Goal: Task Accomplishment & Management: Manage account settings

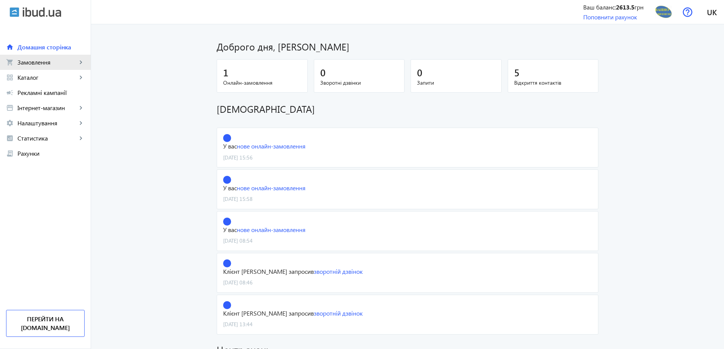
click at [33, 66] on span "Замовлення" at bounding box center [47, 62] width 60 height 8
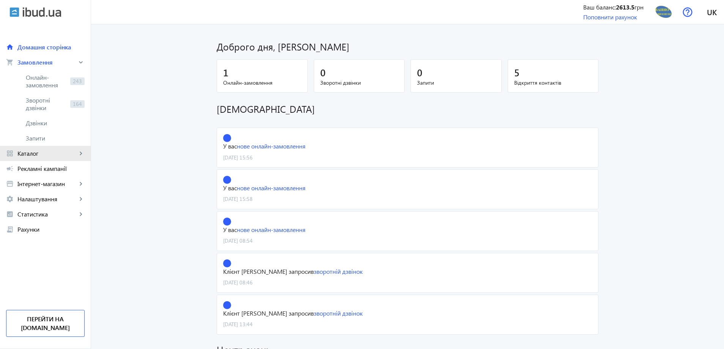
click at [34, 153] on span "Каталог" at bounding box center [47, 154] width 60 height 8
click at [40, 92] on span "Товари" at bounding box center [55, 93] width 59 height 8
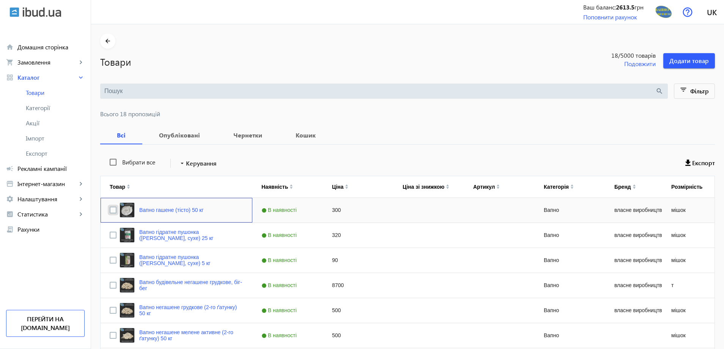
click at [110, 209] on input "Press Space to toggle row selection (unchecked)" at bounding box center [113, 209] width 7 height 7
checkbox input "true"
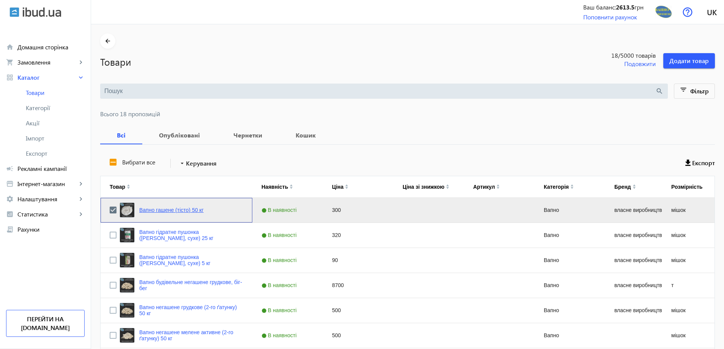
click at [185, 209] on link "Вапно гашене (тісто) 50 кг" at bounding box center [171, 210] width 65 height 6
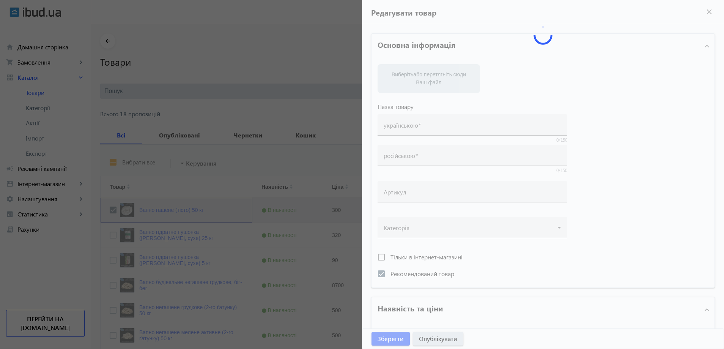
type input "Вапно гашене (тісто) 50 кг"
checkbox input "true"
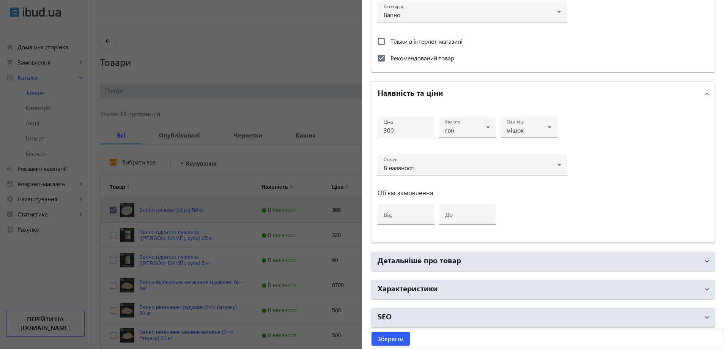
scroll to position [285, 0]
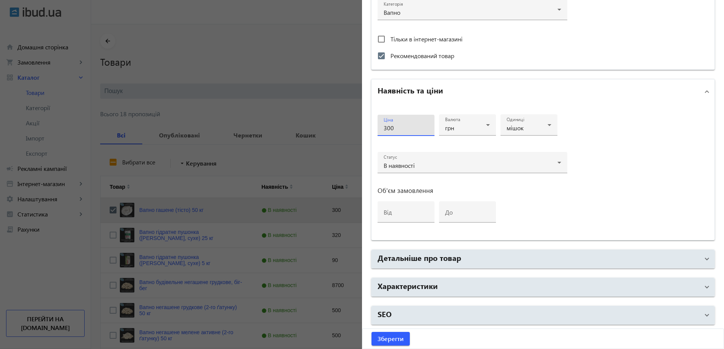
drag, startPoint x: 398, startPoint y: 129, endPoint x: 264, endPoint y: 124, distance: 134.4
click at [263, 124] on mat-sidenav-container "arrow_back Товари 18 /5000 товарів Подовжити Додати товар search filter_list Фі…" at bounding box center [407, 353] width 633 height 659
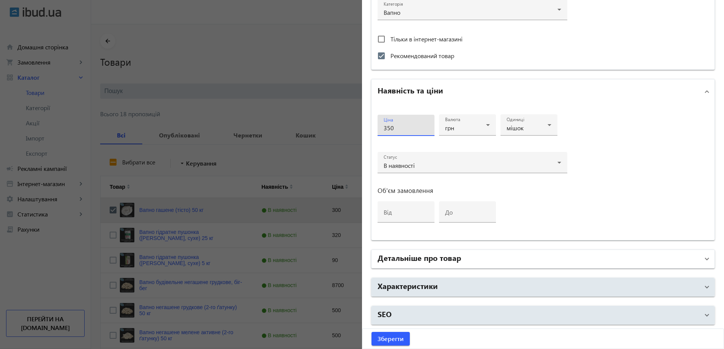
type input "350"
click at [569, 260] on mat-panel-title "Детальніше про товар" at bounding box center [539, 259] width 322 height 14
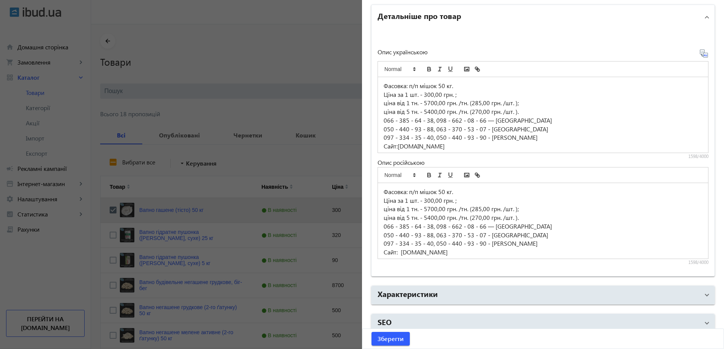
scroll to position [536, 0]
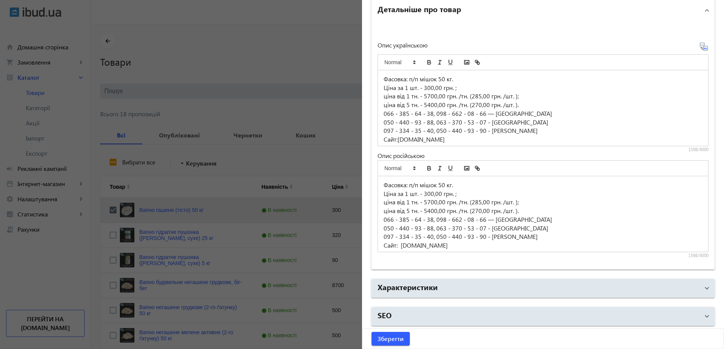
click at [429, 87] on p "Ціна за 1 шт. - 300,00 грн. ;" at bounding box center [543, 87] width 319 height 9
click at [549, 115] on p "066 - 385 - 64 - 38, 098 - 662 - 08 - 66 ― [GEOGRAPHIC_DATA]" at bounding box center [543, 113] width 319 height 9
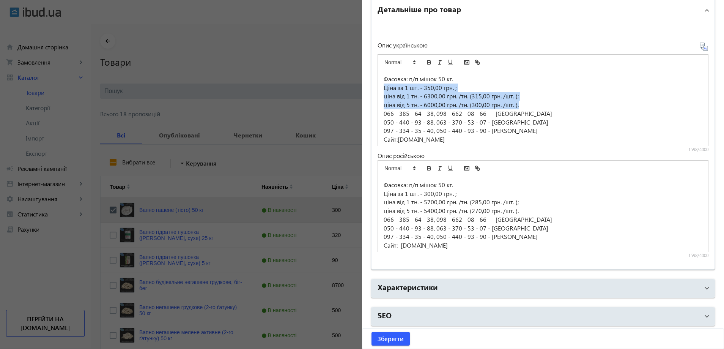
drag, startPoint x: 383, startPoint y: 87, endPoint x: 511, endPoint y: 103, distance: 129.6
click at [530, 105] on div "Фасовка: п/п мішок 50 кг. Ціна за 1 шт. - 350,00 грн. ; ціна від 1 тн. - 6300,0…" at bounding box center [543, 108] width 330 height 76
copy div "Ціна за 1 шт. - 350,00 грн. ; ціна від 1 тн. - 6300,00 грн. /тн. (315,00 грн. /…"
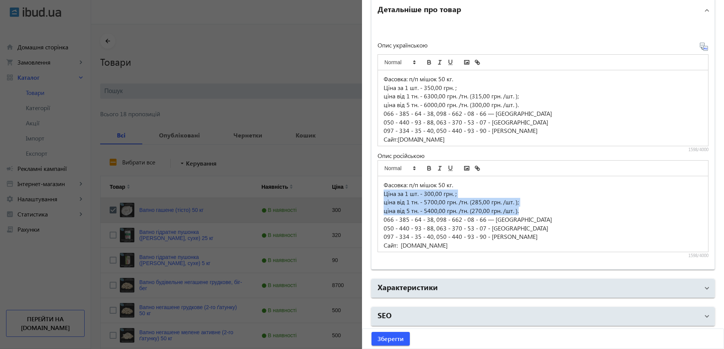
drag, startPoint x: 383, startPoint y: 196, endPoint x: 524, endPoint y: 208, distance: 141.3
click at [524, 208] on div "Фасовка: п/п мішок 50 кг. Ціна за 1 шт. - 300,00 грн. ; ціна від 1 тн. - 5700,0…" at bounding box center [543, 214] width 330 height 76
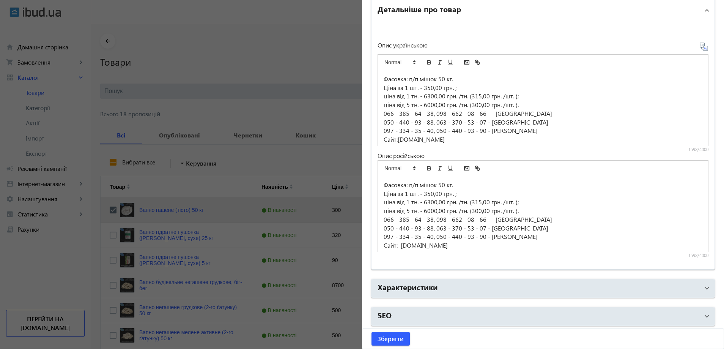
click at [568, 212] on p "ціна від 5 тн. - 6000,00 грн. /тн. (300,00 грн. /шт. )." at bounding box center [543, 210] width 319 height 9
click at [375, 341] on span "submit" at bounding box center [390, 338] width 38 height 18
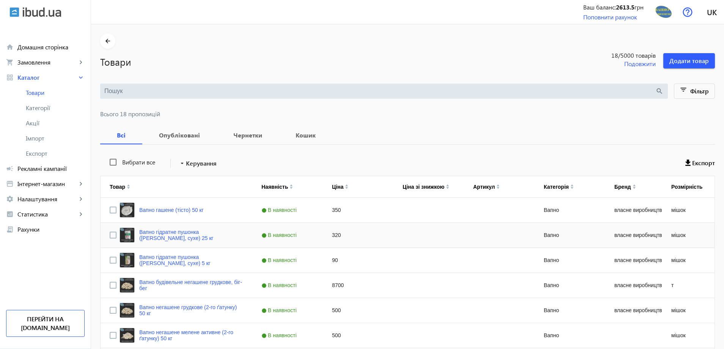
click at [289, 233] on span "В наявності" at bounding box center [279, 235] width 37 height 6
click at [146, 229] on link "Вапно гідратне пушонка ([PERSON_NAME], сухе) 25 кг" at bounding box center [191, 235] width 104 height 12
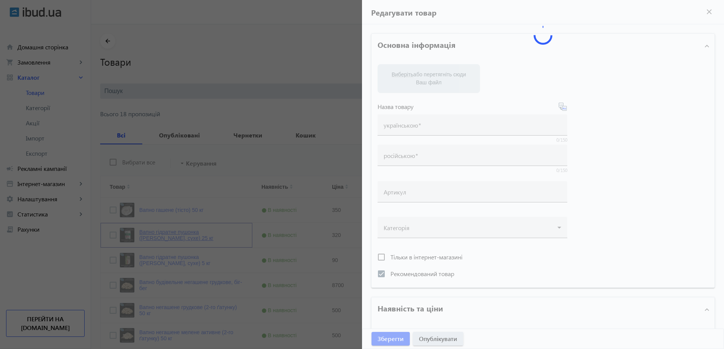
type input "Вапно гідратне пушонка ([PERSON_NAME], сухе) 25 кг"
checkbox input "true"
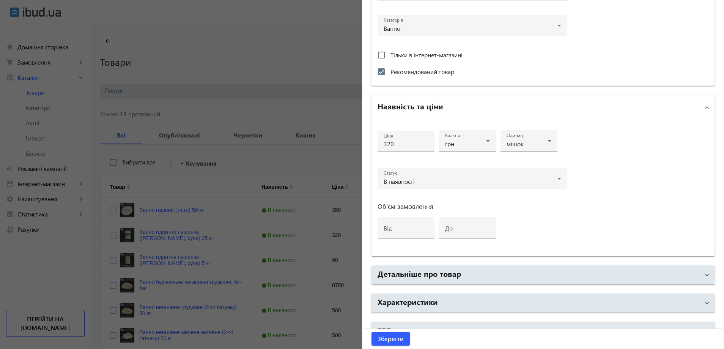
scroll to position [285, 0]
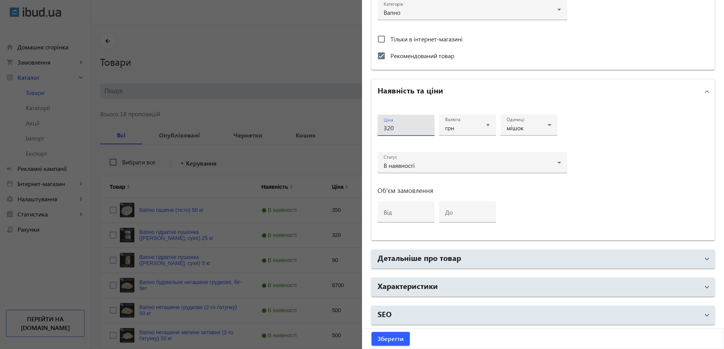
drag, startPoint x: 399, startPoint y: 128, endPoint x: 274, endPoint y: 127, distance: 124.8
click at [276, 127] on mat-sidenav-container "arrow_back Товари 18 /5000 товарів Подовжити Додати товар search filter_list Фі…" at bounding box center [407, 353] width 633 height 659
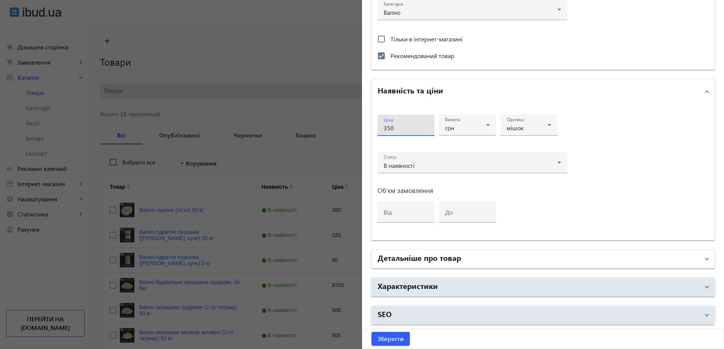
type input "350"
click at [433, 255] on h2 "Детальніше про товар" at bounding box center [419, 257] width 83 height 11
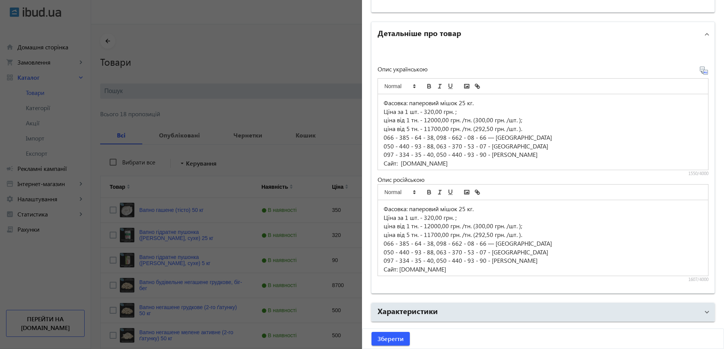
scroll to position [522, 0]
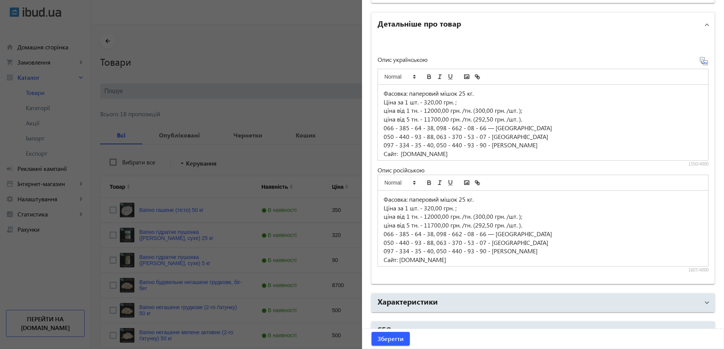
click at [430, 102] on p "Ціна за 1 шт. - 320,00 грн. ;" at bounding box center [543, 102] width 319 height 9
click at [433, 122] on p "ціна від 5 тн. - 11700,00 грн. /тн. (292,50 грн. /шт. )." at bounding box center [543, 119] width 319 height 9
click at [483, 118] on p "ціна від 5 тн. - 12600,00 грн. /тн. (292,50 грн. /шт. )." at bounding box center [543, 119] width 319 height 9
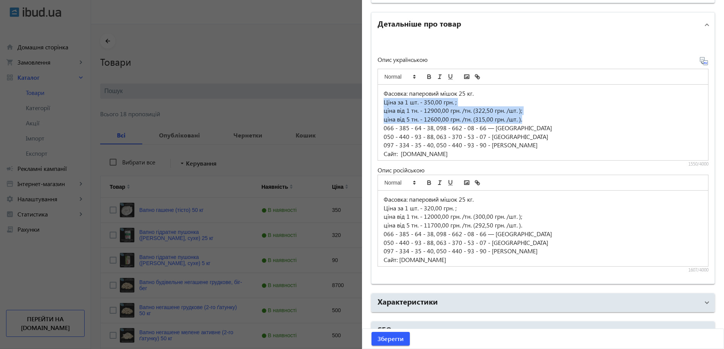
drag, startPoint x: 382, startPoint y: 101, endPoint x: 532, endPoint y: 121, distance: 150.6
click at [532, 121] on div "Фасовка: паперовий мішок 25 кг. Ціна за 1 шт. - 350,00 грн. ; ціна від 1 тн. - …" at bounding box center [543, 123] width 330 height 76
copy div "Ціна за 1 шт. - 350,00 грн. ; ціна від 1 тн. - 12900,00 грн. /тн. (322,50 грн. …"
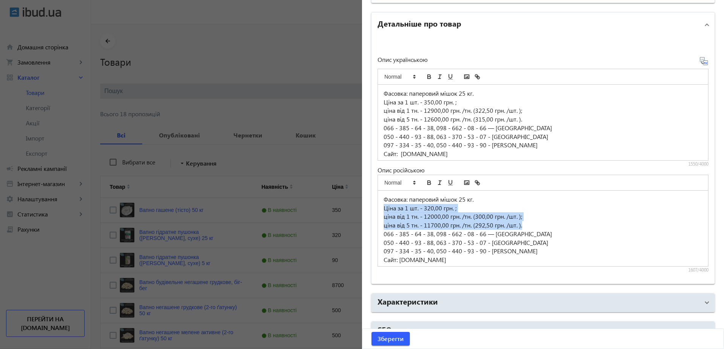
drag, startPoint x: 381, startPoint y: 210, endPoint x: 529, endPoint y: 223, distance: 148.9
click at [529, 223] on div "Фасовка: паперовий мішок 25 кг. Ціна за 1 шт. - 320,00 грн. ; ціна від 1 тн. - …" at bounding box center [543, 228] width 330 height 76
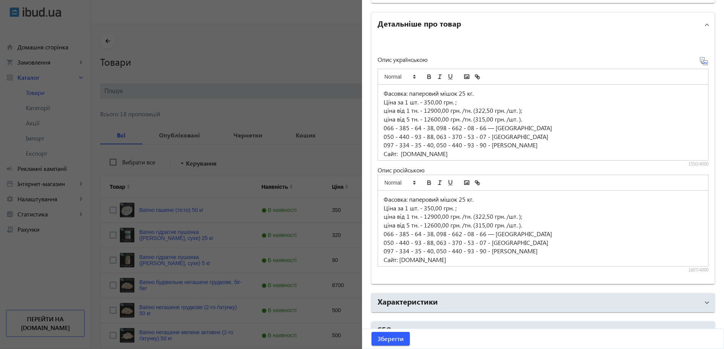
click at [596, 231] on p "066 - 385 - 64 - 38, 098 - 662 - 08 - 66 ― [GEOGRAPHIC_DATA]" at bounding box center [543, 234] width 319 height 9
click at [389, 336] on span "Зберегти" at bounding box center [391, 338] width 26 height 8
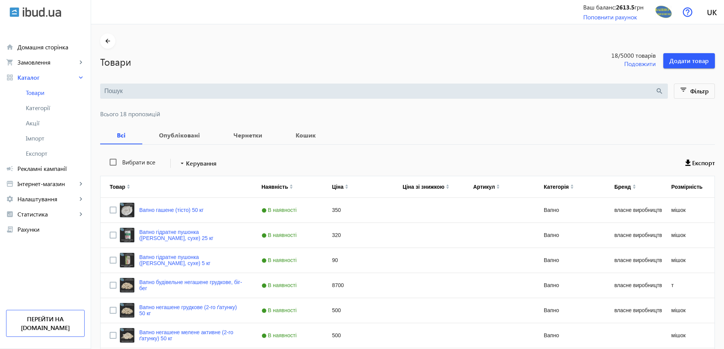
scroll to position [0, 0]
click at [185, 260] on link "Вапно гідратне пушонка ([PERSON_NAME], сухе) 5 кг" at bounding box center [191, 260] width 104 height 12
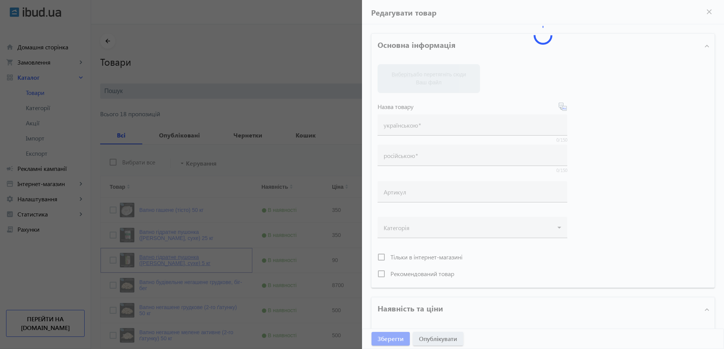
type input "Вапно гідратне пушонка ([PERSON_NAME], сухе) 5 кг"
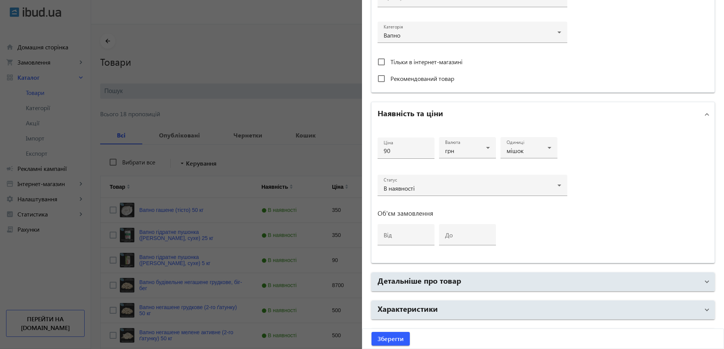
scroll to position [285, 0]
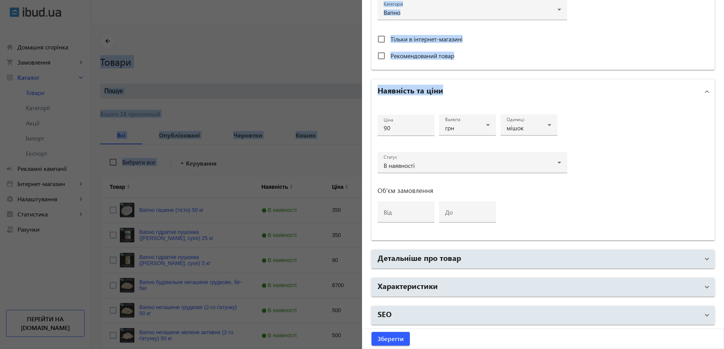
drag, startPoint x: 396, startPoint y: 122, endPoint x: 307, endPoint y: 119, distance: 89.6
click at [304, 119] on mat-sidenav-container "arrow_back Товари 18 /5000 товарів Подовжити Додати товар search filter_list Фі…" at bounding box center [407, 353] width 633 height 659
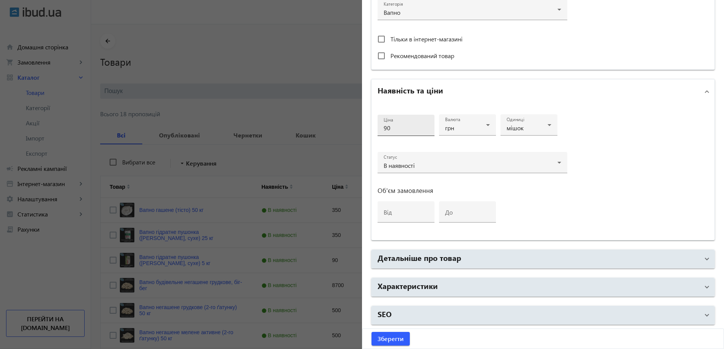
click at [401, 127] on input "90" at bounding box center [406, 128] width 45 height 8
drag, startPoint x: 401, startPoint y: 129, endPoint x: 301, endPoint y: 125, distance: 100.7
click at [302, 125] on mat-sidenav-container "arrow_back Товари 18 /5000 товарів Подовжити Додати товар search filter_list Фі…" at bounding box center [407, 353] width 633 height 659
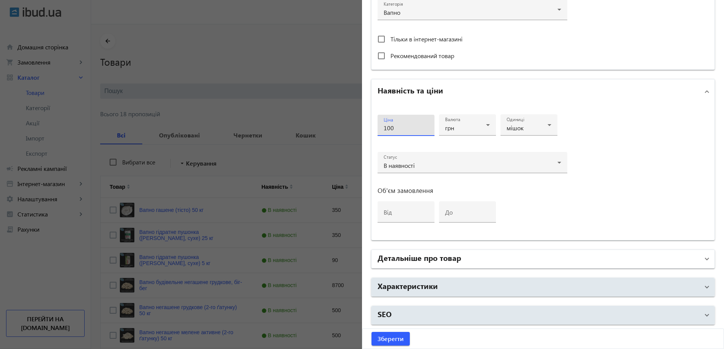
type input "100"
click at [386, 258] on h2 "Детальніше про товар" at bounding box center [419, 257] width 83 height 11
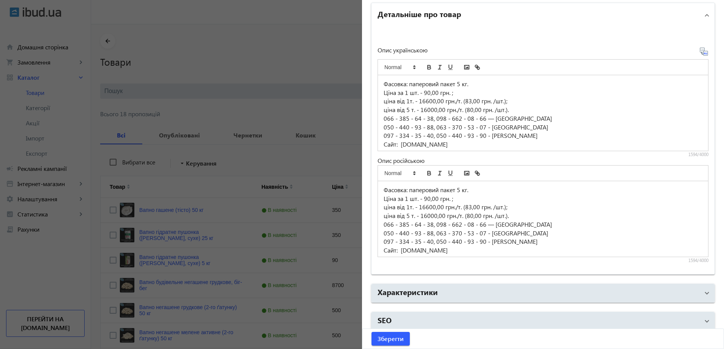
scroll to position [537, 0]
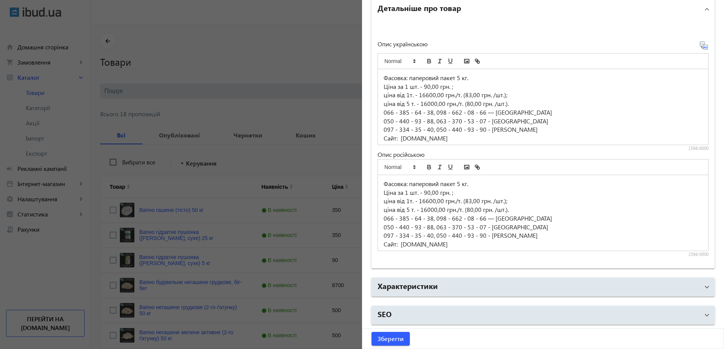
click at [425, 86] on p "Ціна за 1 шт. - 90,00 грн. ;" at bounding box center [543, 86] width 319 height 9
click at [427, 95] on p "ціна від 1т. - 16600,00 грн./т. (83,00 грн. /шт.);" at bounding box center [543, 95] width 319 height 9
click at [467, 94] on p "ціна від 1т. - 17700,00 грн./т. (83,00 грн. /шт.);" at bounding box center [543, 95] width 319 height 9
click at [468, 94] on p "ціна від 1т. - 17700,00 грн./т. (83,00 грн. /шт.);" at bounding box center [543, 95] width 319 height 9
click at [429, 104] on p "ціна від 5 т. - 16000,00 грн./т. (80,00 грн. /шт.)." at bounding box center [543, 103] width 319 height 9
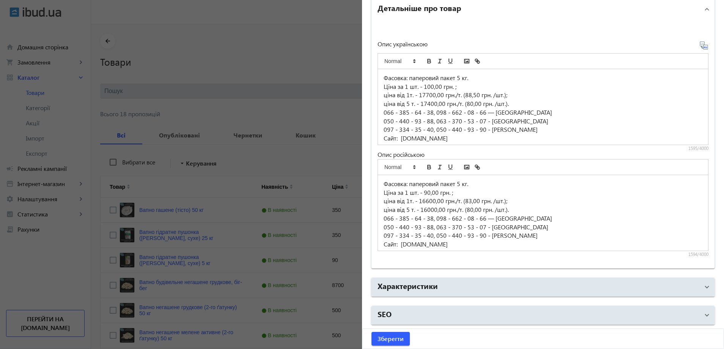
click at [471, 104] on p "ціна від 5 т. - 17400,00 грн./т. (80,00 грн. /шт.)." at bounding box center [543, 103] width 319 height 9
drag, startPoint x: 609, startPoint y: 93, endPoint x: 523, endPoint y: 88, distance: 85.5
click at [608, 93] on p "ціна від 1т. - 17700,00 грн./т. (88,50 грн. /шт.);" at bounding box center [543, 95] width 319 height 9
drag, startPoint x: 383, startPoint y: 87, endPoint x: 511, endPoint y: 103, distance: 129.2
click at [513, 102] on div "Фасовка: паперовий пакет 5 кг. Ціна за 1 шт. - 100,00 грн. ; ціна від 1т. - 177…" at bounding box center [543, 107] width 330 height 76
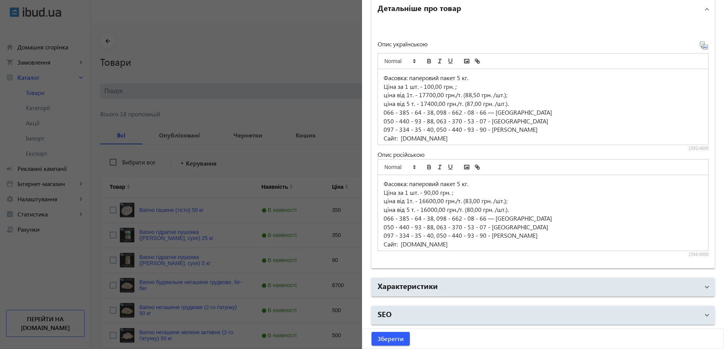
copy div "Ціна за 1 шт. - 100,00 грн. ; ціна від 1т. - 17700,00 грн./т. (88,50 грн. /шт.)…"
drag, startPoint x: 383, startPoint y: 193, endPoint x: 522, endPoint y: 206, distance: 139.5
click at [524, 208] on div "Фасовка: паперовий пакет 5 кг. Ціна за 1 шт. - 90,00 грн. ; ціна від 1т. - 1660…" at bounding box center [543, 213] width 330 height 76
click at [567, 230] on p "050 - 440 - 93 - 88, 063 - 370 - 53 - 07 - [GEOGRAPHIC_DATA]" at bounding box center [543, 227] width 319 height 9
click at [395, 338] on span "Зберегти" at bounding box center [391, 338] width 26 height 8
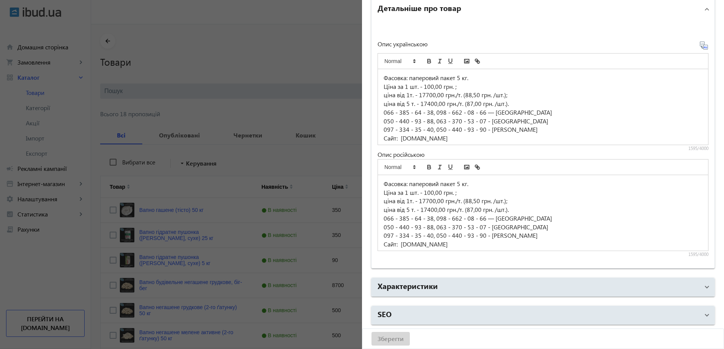
scroll to position [0, 0]
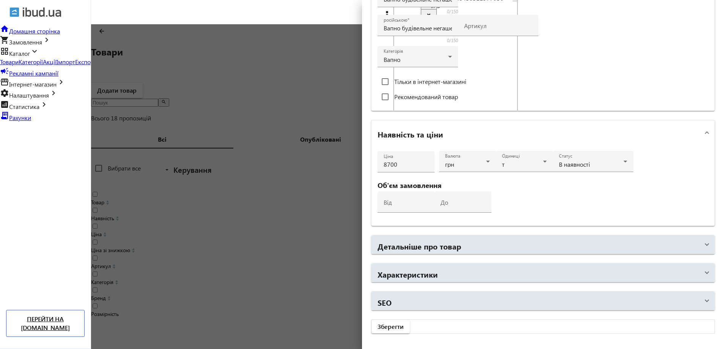
scroll to position [274, 0]
drag, startPoint x: 408, startPoint y: 140, endPoint x: 232, endPoint y: 135, distance: 176.1
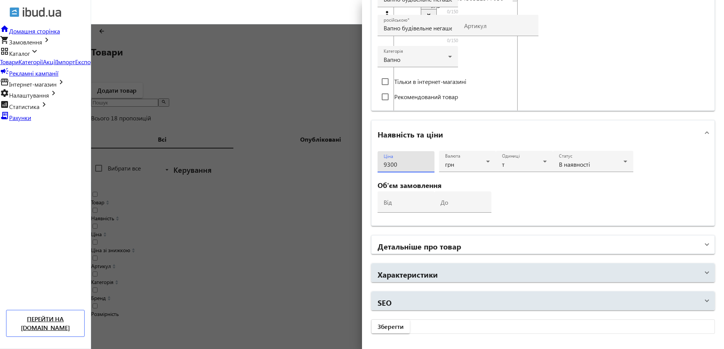
type input "9300"
click at [409, 251] on h2 "Детальніше про товар" at bounding box center [419, 246] width 83 height 11
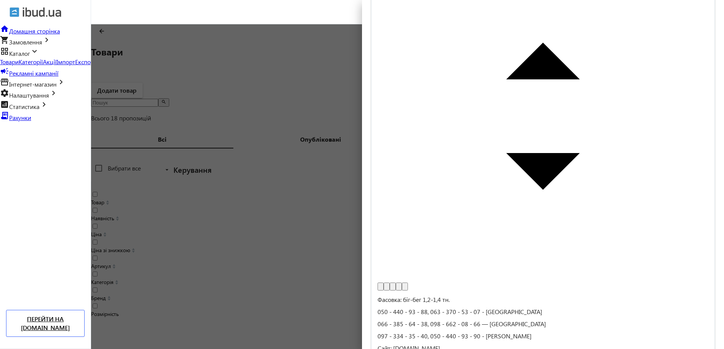
scroll to position [537, 0]
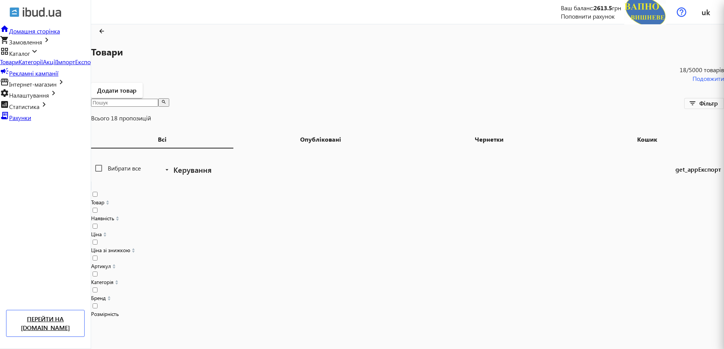
scroll to position [0, 0]
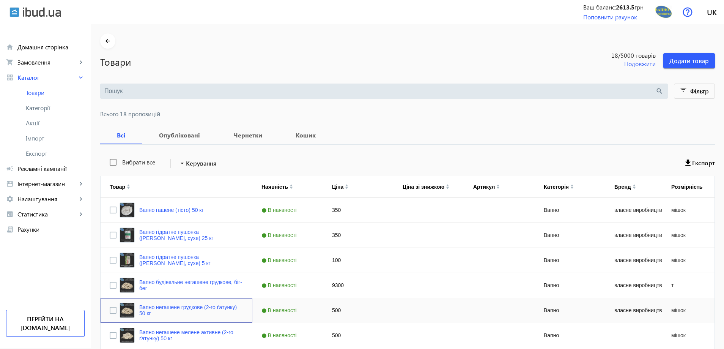
click at [154, 310] on link "Вапно негашене грудкове (2-го ґатунку) 50 кг" at bounding box center [191, 310] width 104 height 12
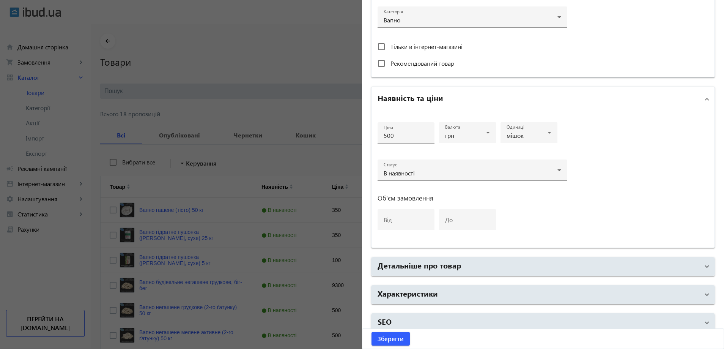
scroll to position [281, 0]
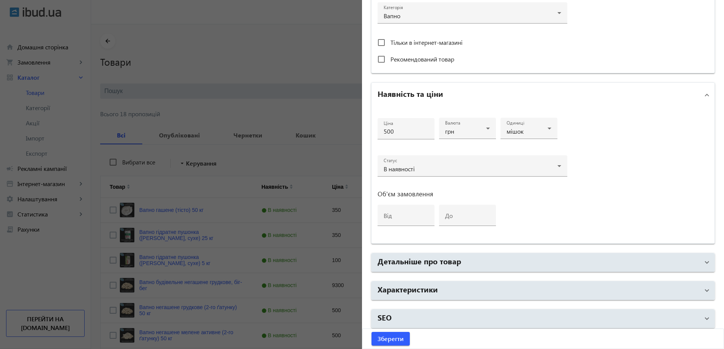
drag, startPoint x: 342, startPoint y: 130, endPoint x: 298, endPoint y: 125, distance: 44.3
click at [300, 125] on mat-sidenav-container "arrow_back Товари 18 /5000 товарів Подовжити Додати товар search filter_list Фі…" at bounding box center [407, 353] width 633 height 659
type input "550"
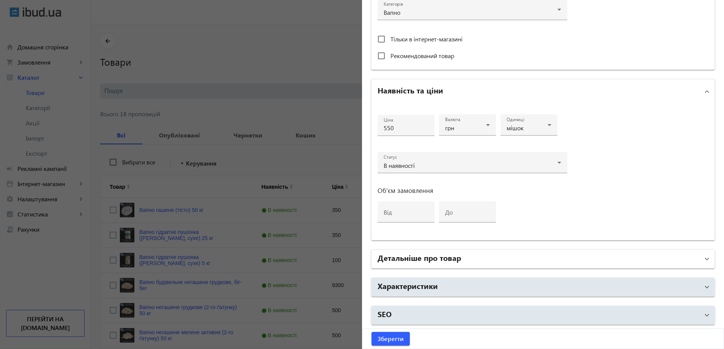
click at [423, 258] on h2 "Детальніше про товар" at bounding box center [419, 257] width 83 height 11
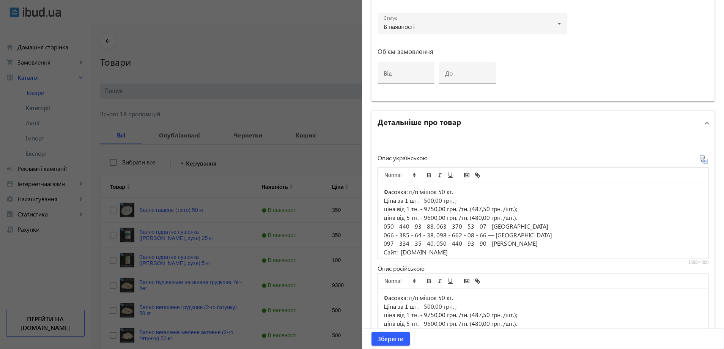
scroll to position [537, 0]
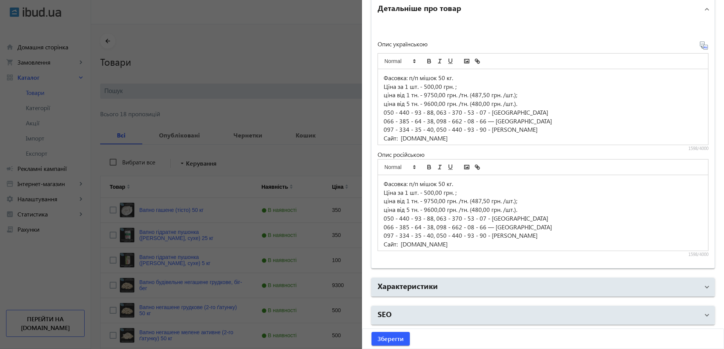
click at [430, 86] on p "Ціна за 1 шт. - 500,00 грн. ;" at bounding box center [543, 86] width 319 height 9
click at [432, 98] on p "ціна від 1 тн. - 9750,00 грн. /тн. (487,50 грн. /шт.);" at bounding box center [543, 95] width 319 height 9
click at [489, 96] on p "ціна від 1 тн. - 10500,00 грн. /тн. (487,50 грн. /шт.);" at bounding box center [543, 95] width 319 height 9
click at [428, 101] on p "ціна від 5 тн. - 9600,00 грн. /тн. (480,00 грн. /шт.)." at bounding box center [543, 103] width 319 height 9
click at [479, 104] on p "ціна від 5 тн. - 10200,00 грн. /тн. (480,00 грн. /шт.)." at bounding box center [543, 103] width 319 height 9
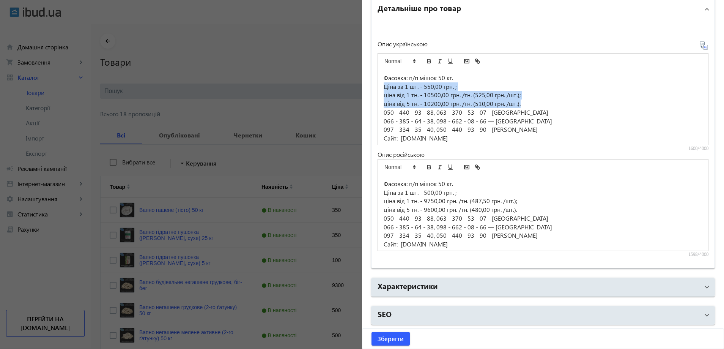
drag, startPoint x: 380, startPoint y: 90, endPoint x: 523, endPoint y: 104, distance: 143.8
click at [523, 104] on div "Фасовка: п/п мішок 50 кг. Ціна за 1 шт. - 550,00 грн. ; ціна від 1 тн. - 10500,…" at bounding box center [543, 107] width 330 height 76
copy div "Ціна за 1 шт. - 550,00 грн. ; ціна від 1 тн. - 10500,00 грн. /тн. (525,00 грн. …"
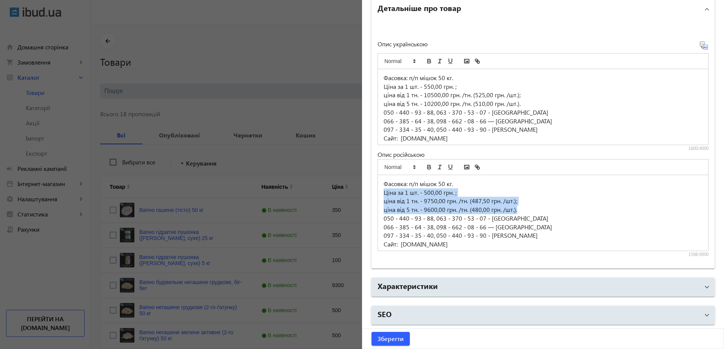
drag, startPoint x: 379, startPoint y: 192, endPoint x: 524, endPoint y: 208, distance: 145.4
click at [524, 208] on div "Фасовка: п/п мішок 50 кг. Ціна за 1 шт. - 500,00 грн. ; ціна від 1 тн. - 9750,0…" at bounding box center [543, 213] width 330 height 76
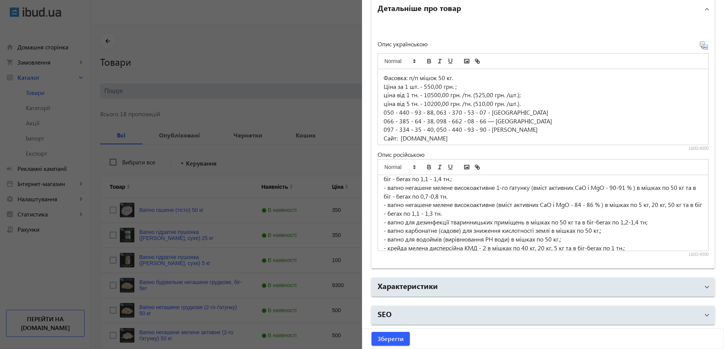
scroll to position [175, 0]
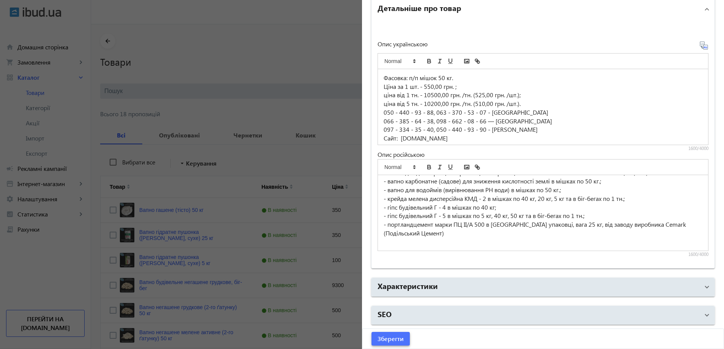
click at [382, 343] on span "submit" at bounding box center [390, 338] width 38 height 18
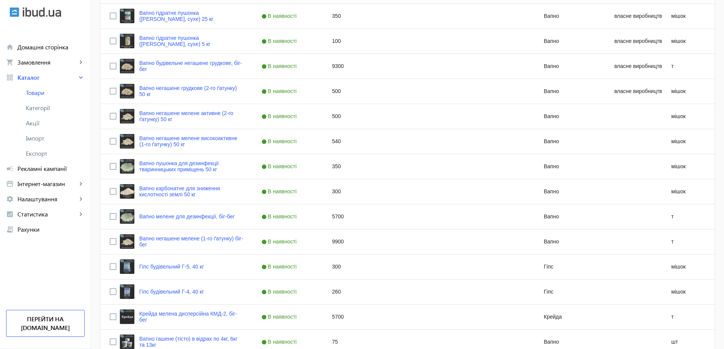
scroll to position [222, 0]
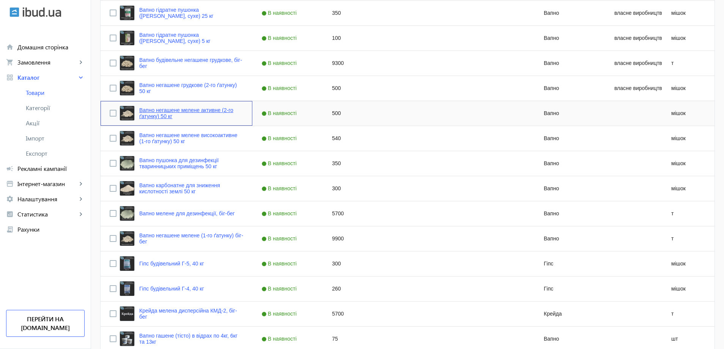
click at [166, 113] on link "Вапно негашене мелене активне (2-го ґатунку) 50 кг" at bounding box center [191, 113] width 104 height 12
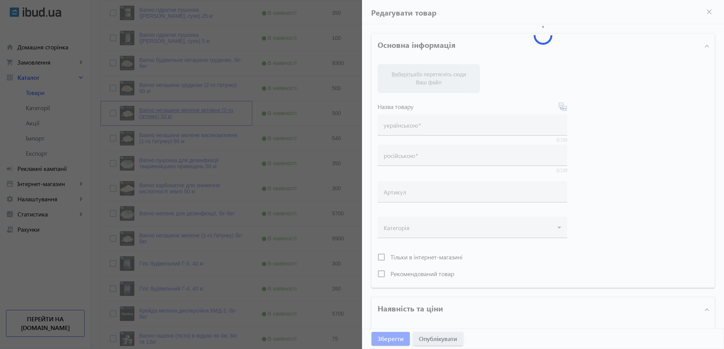
type input "Вапно негашене мелене активне (2-го ґатунку) 50 кг"
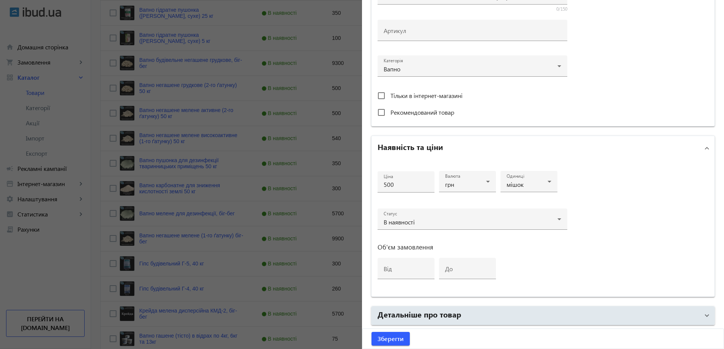
scroll to position [285, 0]
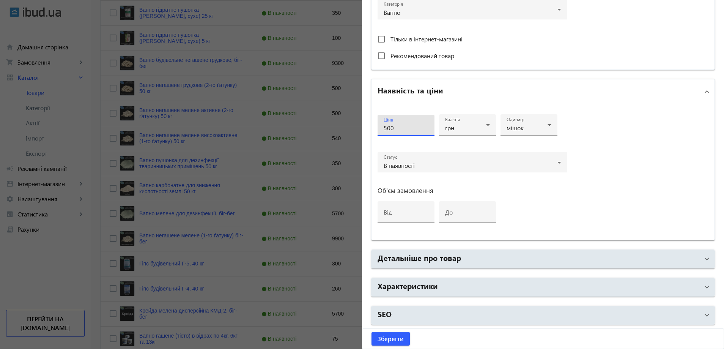
drag, startPoint x: 397, startPoint y: 129, endPoint x: 200, endPoint y: 126, distance: 196.6
click at [212, 126] on mat-sidenav-container "arrow_back Товари 18 /5000 товарів Подовжити Додати товар search filter_list Фі…" at bounding box center [407, 131] width 633 height 659
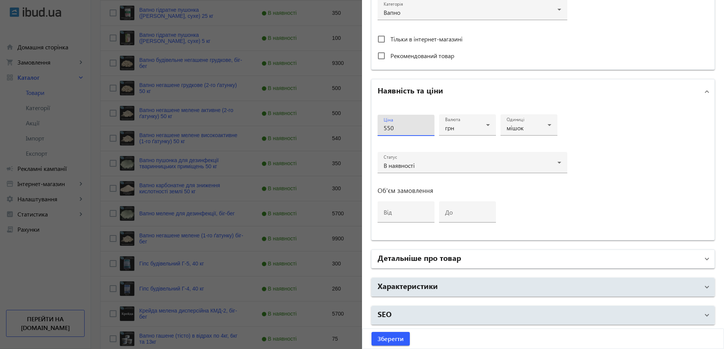
type input "550"
click at [425, 255] on h2 "Детальніше про товар" at bounding box center [419, 257] width 83 height 11
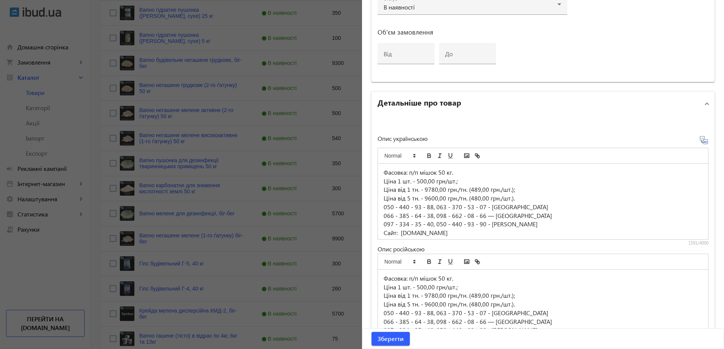
scroll to position [537, 0]
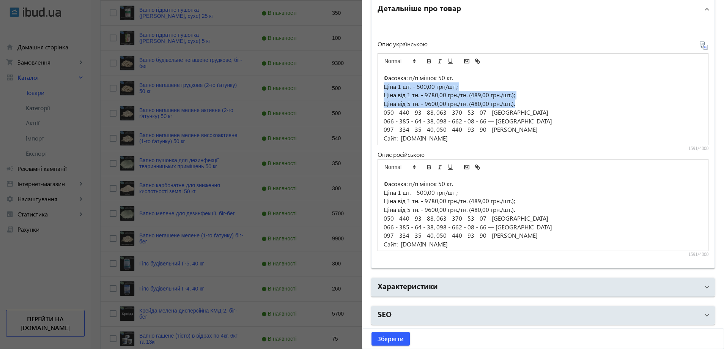
drag, startPoint x: 382, startPoint y: 87, endPoint x: 526, endPoint y: 102, distance: 144.9
click at [526, 102] on div "Фасовка: п/п мішок 50 кг. Ціна 1 шт. - 500,00 грн/шт.; Ціна від 1 тн. - 9780,00…" at bounding box center [543, 107] width 330 height 76
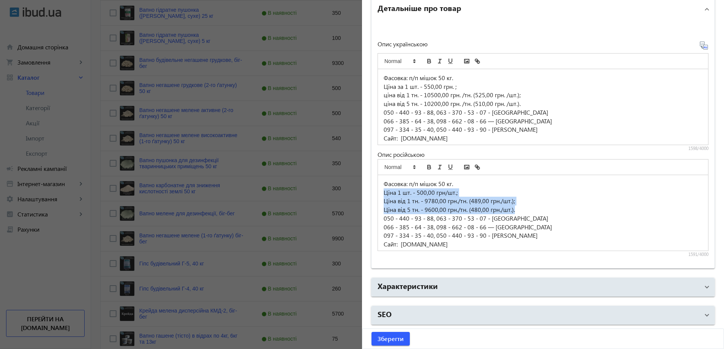
drag, startPoint x: 384, startPoint y: 193, endPoint x: 535, endPoint y: 212, distance: 152.6
click at [536, 209] on div "Фасовка: п/п мішок 50 кг. Ціна 1 шт. - 500,00 грн/шт.; Ціна від 1 тн. - 9780,00…" at bounding box center [543, 213] width 330 height 76
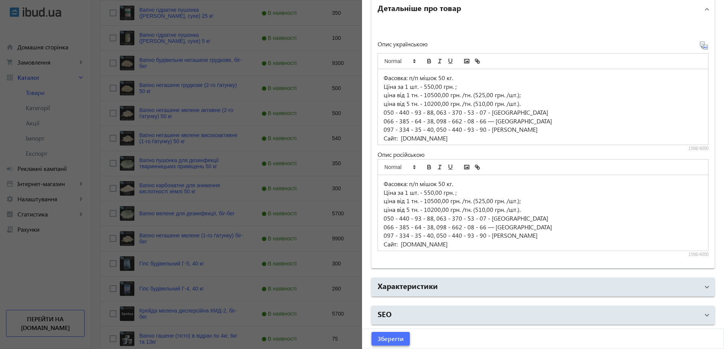
click at [379, 341] on span "Зберегти" at bounding box center [391, 338] width 26 height 8
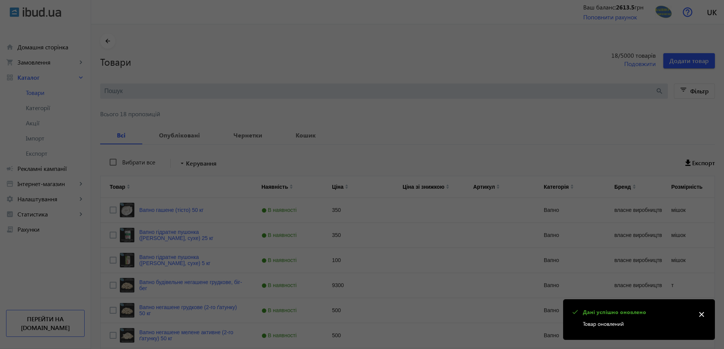
scroll to position [0, 0]
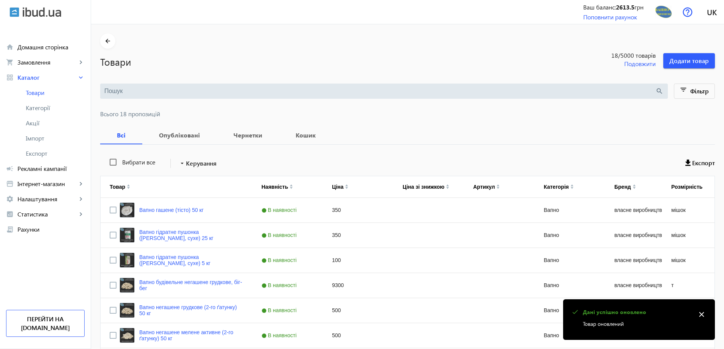
click at [707, 312] on mat-icon "close" at bounding box center [701, 313] width 11 height 11
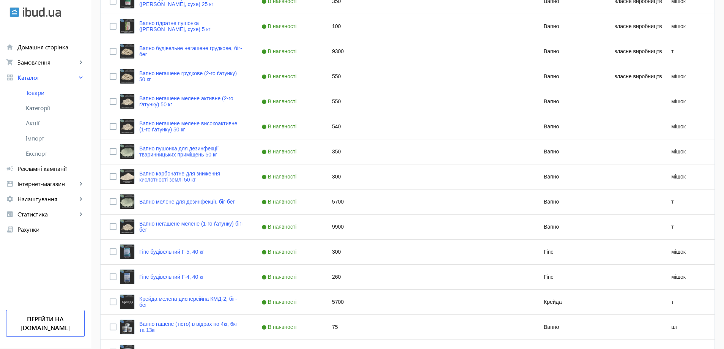
scroll to position [238, 0]
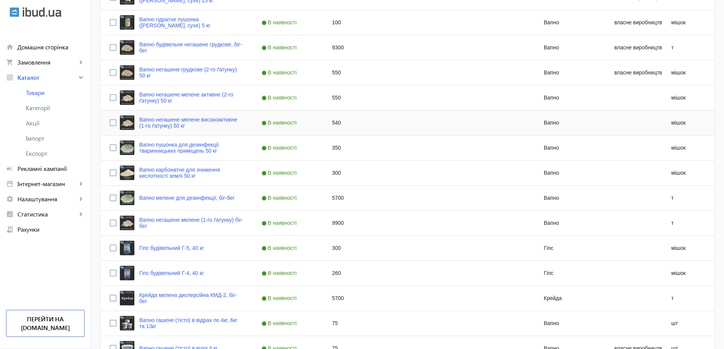
click at [183, 131] on div "Вапно негашене мелене високоактивне (1-го ґатунку) 50 кг" at bounding box center [177, 123] width 134 height 18
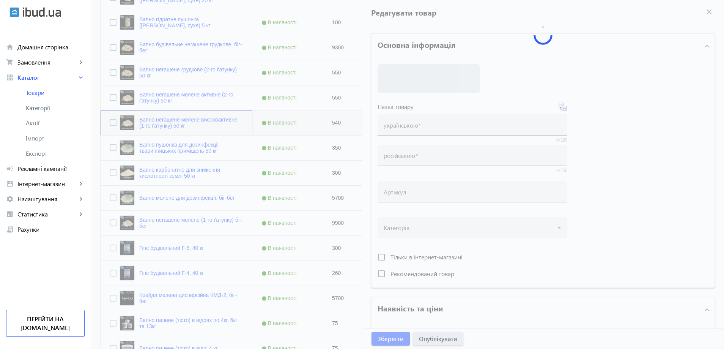
type input "Вапно негашене мелене високоактивне (1-го ґатунку) 50 кг"
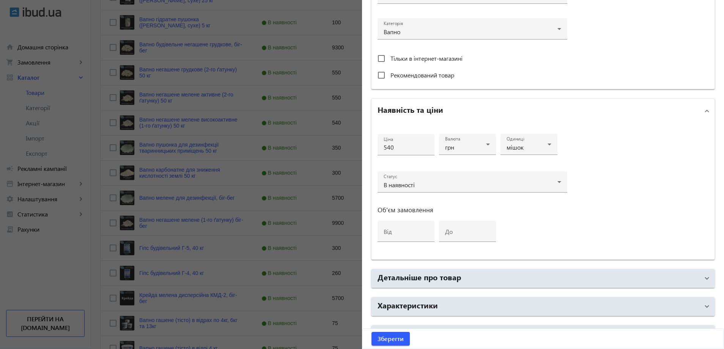
scroll to position [285, 0]
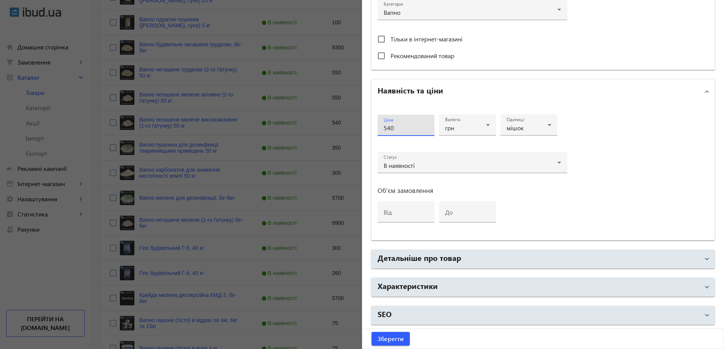
drag, startPoint x: 397, startPoint y: 125, endPoint x: 297, endPoint y: 111, distance: 101.6
click at [297, 111] on mat-sidenav-container "arrow_back Товари 18 /5000 товарів Подовжити Додати товар search filter_list Фі…" at bounding box center [407, 116] width 633 height 659
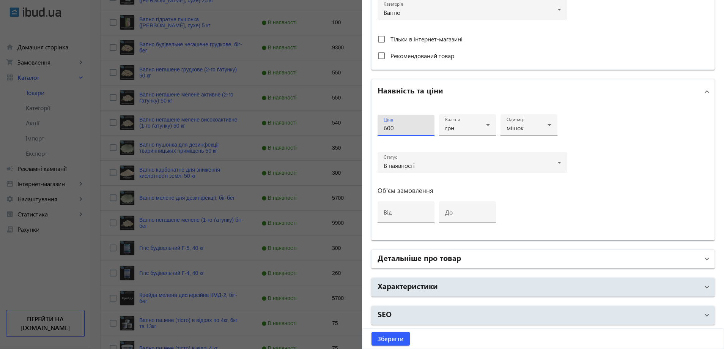
type input "600"
click at [471, 263] on mat-panel-title "Детальніше про товар" at bounding box center [539, 259] width 322 height 14
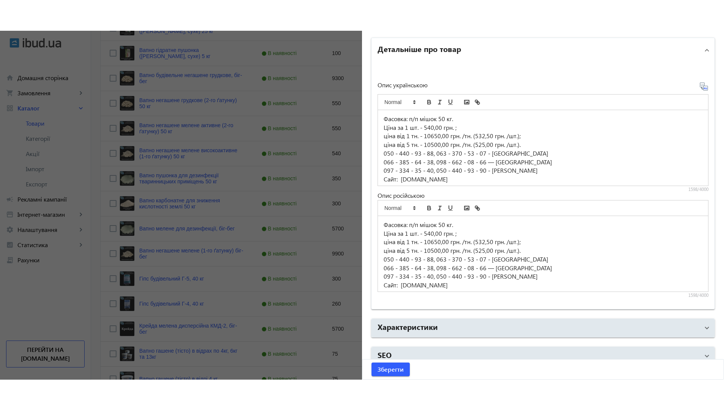
scroll to position [537, 0]
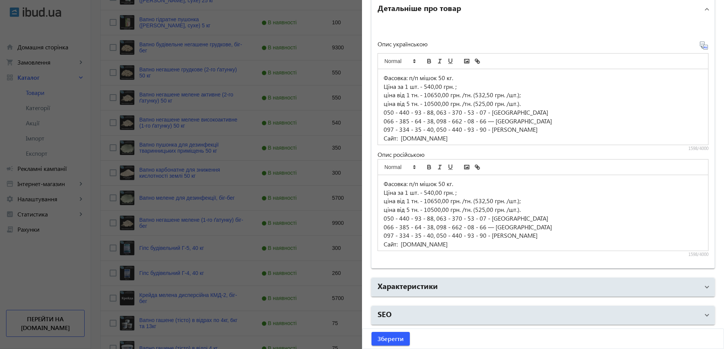
click at [430, 89] on p "Ціна за 1 шт. - 540,00 грн. ;" at bounding box center [543, 86] width 319 height 9
click at [435, 92] on p "ціна від 1 тн. - 10650,00 грн. /тн. (532,50 грн. /шт.);" at bounding box center [543, 95] width 319 height 9
click at [492, 96] on p "ціна від 1 тн. - 11100,00 грн. /тн. (532,50 грн. /шт.);" at bounding box center [543, 95] width 319 height 9
click at [433, 103] on p "ціна від 5 тн. - 10500,00 грн. /тн. (525,00 грн. /шт.)." at bounding box center [543, 103] width 319 height 9
click at [483, 102] on p "ціна від 5 тн. - 10800,00 грн. /тн. (525,00 грн. /шт.)." at bounding box center [543, 103] width 319 height 9
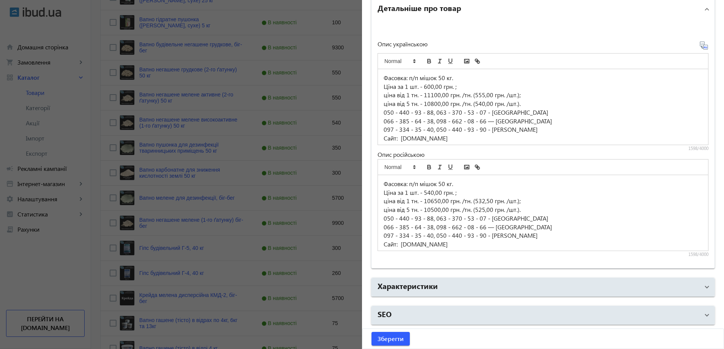
click at [593, 113] on p "050 - 440 - 93 - 88, 063 - 370 - 53 - 07 - [GEOGRAPHIC_DATA]" at bounding box center [543, 112] width 319 height 9
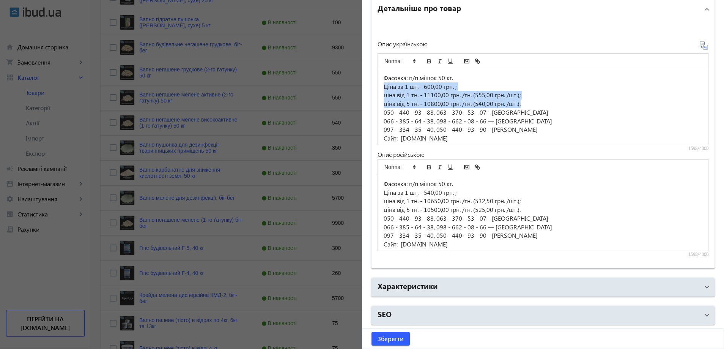
drag, startPoint x: 381, startPoint y: 88, endPoint x: 533, endPoint y: 105, distance: 152.7
click at [541, 107] on div "Фасовка: п/п мішок 50 кг. Ціна за 1 шт. - 600,00 грн. ; ціна від 1 тн. - 11100,…" at bounding box center [543, 107] width 330 height 76
copy div "Ціна за 1 шт. - 600,00 грн. ; ціна від 1 тн. - 11100,00 грн. /тн. (555,00 грн. …"
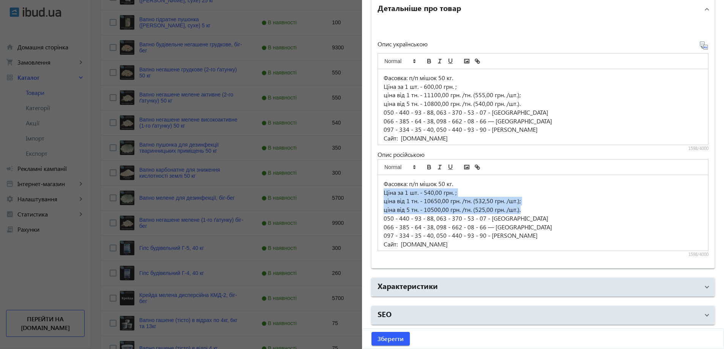
drag, startPoint x: 382, startPoint y: 192, endPoint x: 570, endPoint y: 208, distance: 188.1
click at [570, 208] on div "Фасовка: п/п мішок 50 кг. Ціна за 1 шт. - 540,00 грн. ; ціна від 1 тн. - 10650,…" at bounding box center [543, 213] width 330 height 76
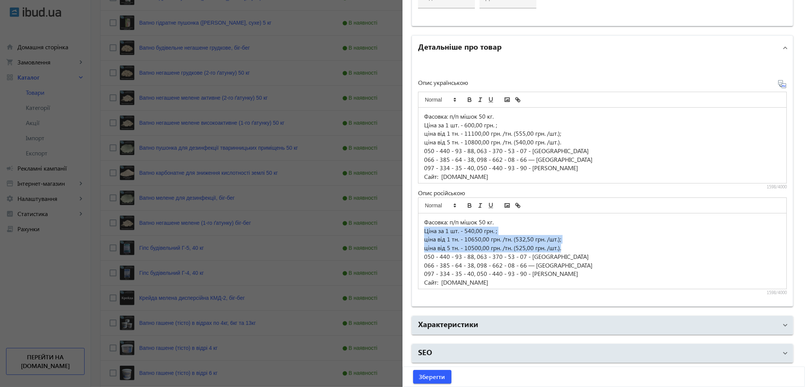
scroll to position [452, 0]
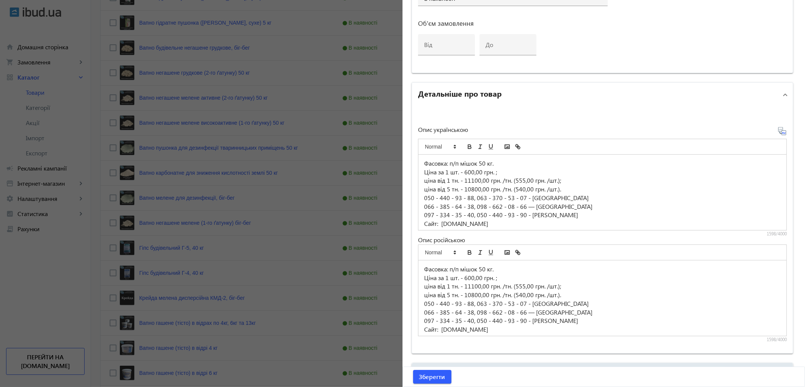
click at [611, 295] on p "ціна від 5 тн. - 10800,00 грн. /тн. (540,00 грн. /шт.)." at bounding box center [602, 295] width 357 height 9
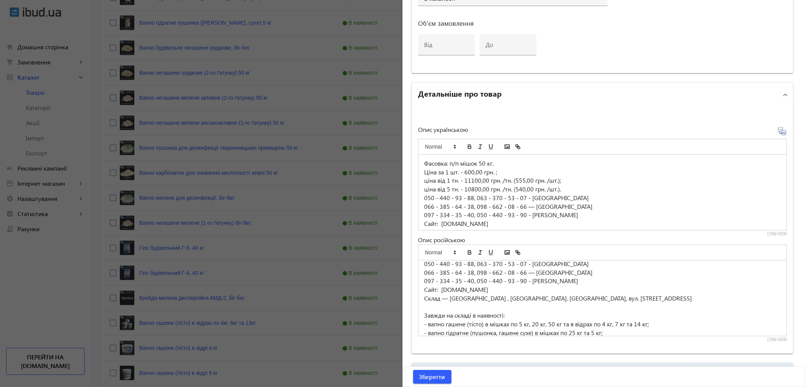
scroll to position [42, 0]
click at [437, 348] on span "Зберегти" at bounding box center [432, 377] width 26 height 8
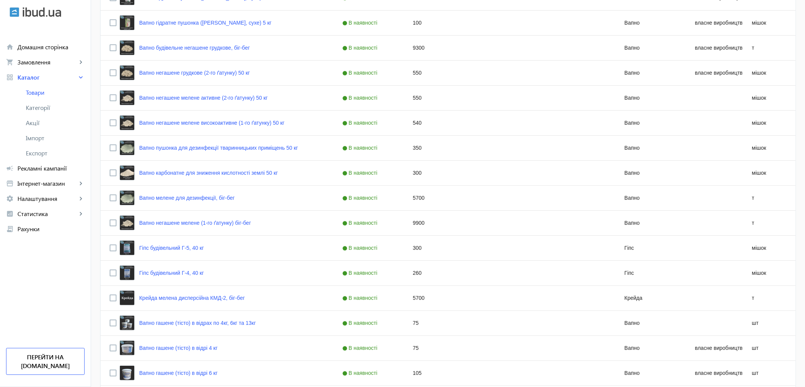
scroll to position [0, 0]
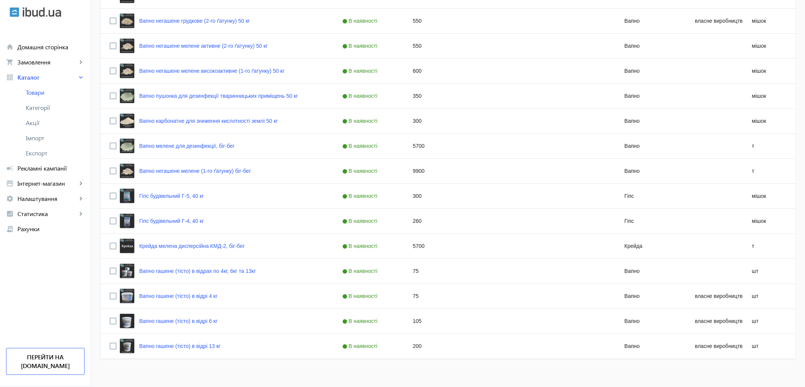
scroll to position [291, 0]
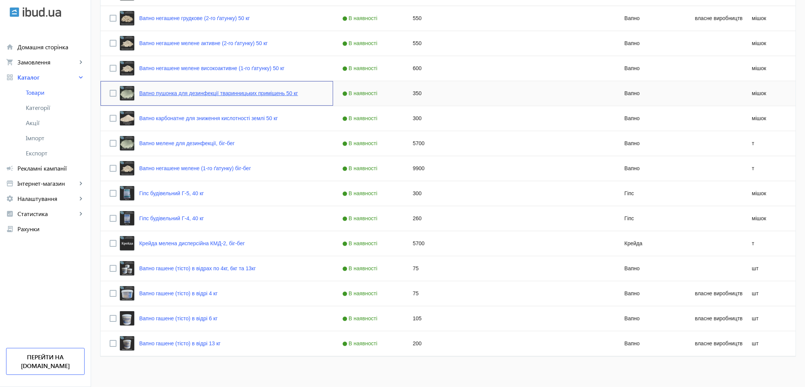
click at [161, 93] on link "Вапно пушонка для дезинфекції тваринницьких приміщень 50 кг" at bounding box center [218, 93] width 159 height 6
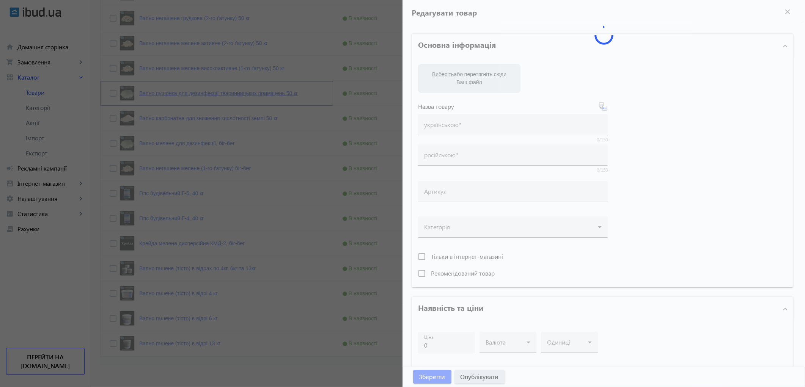
type input "Вапно пушонка для дезинфекції тваринницьких приміщень 50 кг"
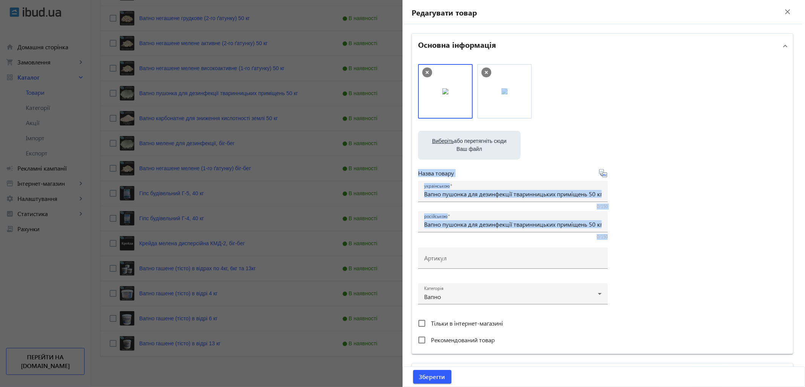
drag, startPoint x: 799, startPoint y: 116, endPoint x: 786, endPoint y: 215, distance: 100.0
click at [786, 215] on div "Основна інформація Виберіть або перетягніть сюди Ваш файл 22684677be971b3676145…" at bounding box center [603, 328] width 400 height 609
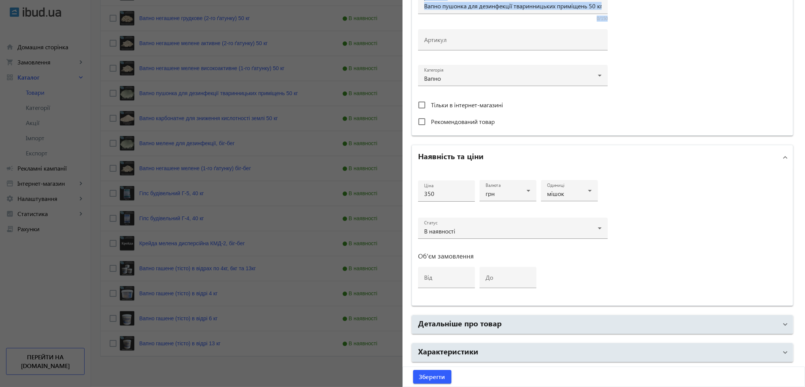
scroll to position [245, 0]
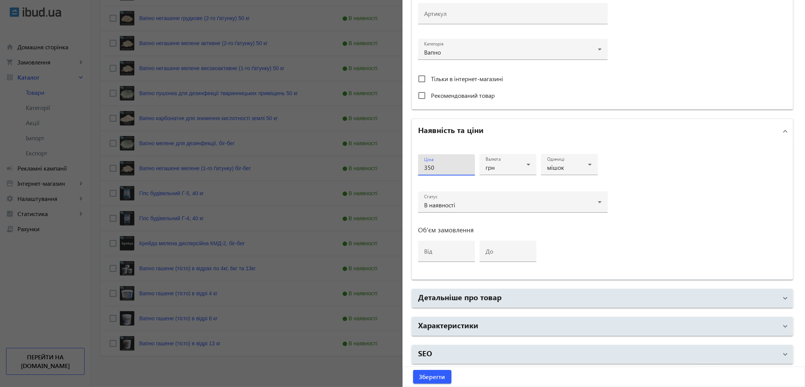
drag, startPoint x: 461, startPoint y: 165, endPoint x: 248, endPoint y: 159, distance: 213.0
click at [248, 159] on mat-sidenav-container "arrow_back Товари 18 /5000 товарів Подовжити Додати товар search filter_list Фі…" at bounding box center [448, 62] width 714 height 659
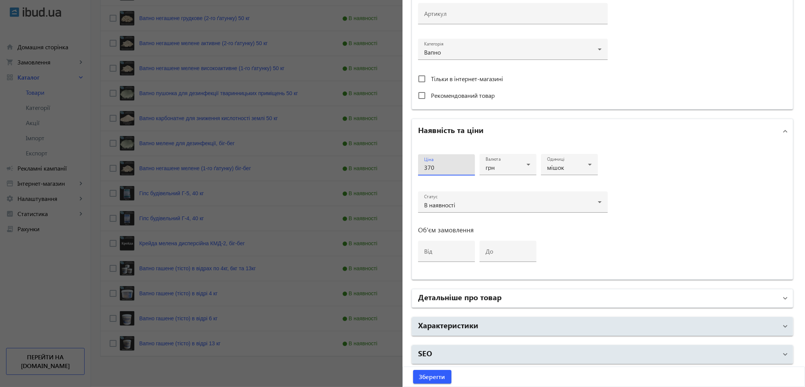
type input "370"
click at [446, 297] on h2 "Детальніше про товар" at bounding box center [459, 297] width 83 height 11
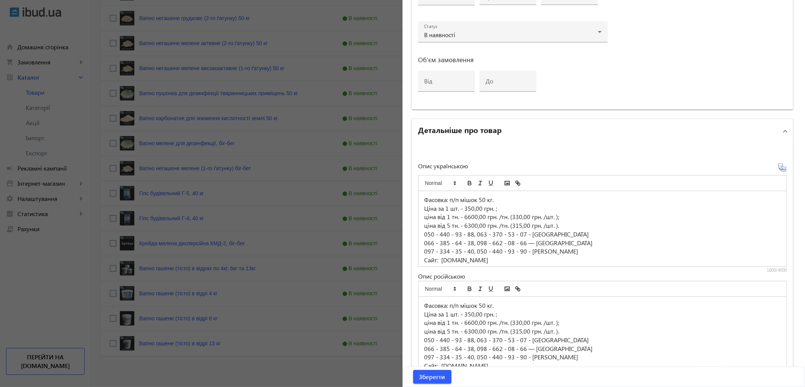
scroll to position [497, 0]
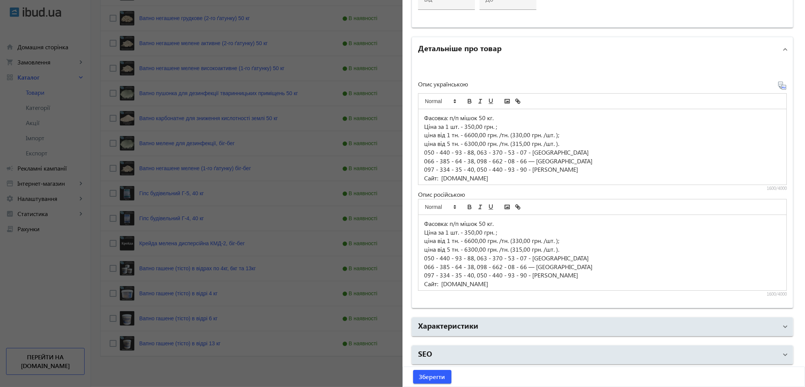
click at [468, 123] on p "Ціна за 1 шт. - 350,00 грн. ;" at bounding box center [602, 127] width 357 height 9
click at [469, 134] on p "ціна від 1 тн. - 6600,00 грн. /тн. (330,00 грн. /шт. );" at bounding box center [602, 135] width 357 height 9
click at [520, 134] on p "ціна від 1 тн. - 6900,00 грн. /тн. (330,00 грн. /шт. );" at bounding box center [602, 135] width 357 height 9
click at [468, 143] on p "ціна від 5 тн. - 6300,00 грн. /тн. (315,00 грн. /шт. )." at bounding box center [602, 144] width 357 height 9
click at [520, 145] on p "ціна від 5 тн. - 6600,00 грн. /тн. (31,00 грн. /шт. )." at bounding box center [602, 144] width 357 height 9
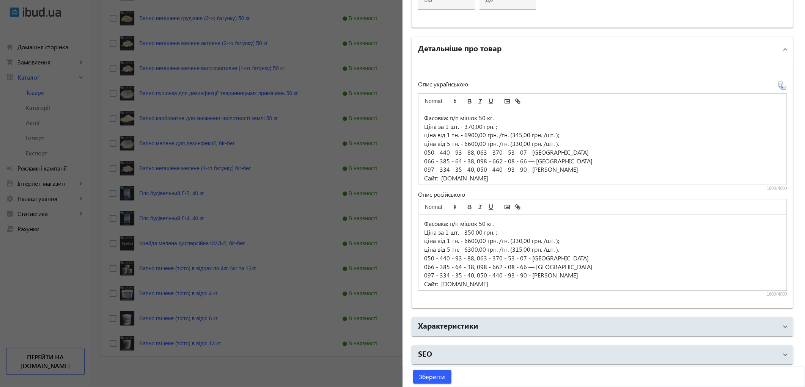
click at [622, 154] on p "050 - 440 - 93 - 88, 063 - 370 - 53 - 07 - [GEOGRAPHIC_DATA]" at bounding box center [602, 152] width 357 height 9
drag, startPoint x: 423, startPoint y: 126, endPoint x: 567, endPoint y: 140, distance: 144.9
click at [567, 140] on div "Фасовка: п/п мішок 50 кг. Ціна за 1 шт. - 370,00 грн. ; ціна від 1 тн. - 6900,0…" at bounding box center [603, 147] width 368 height 76
copy div "Ціна за 1 шт. - 370,00 грн. ; ціна від 1 тн. - 6900,00 грн. /тн. (345,00 грн. /…"
drag, startPoint x: 421, startPoint y: 231, endPoint x: 578, endPoint y: 247, distance: 157.9
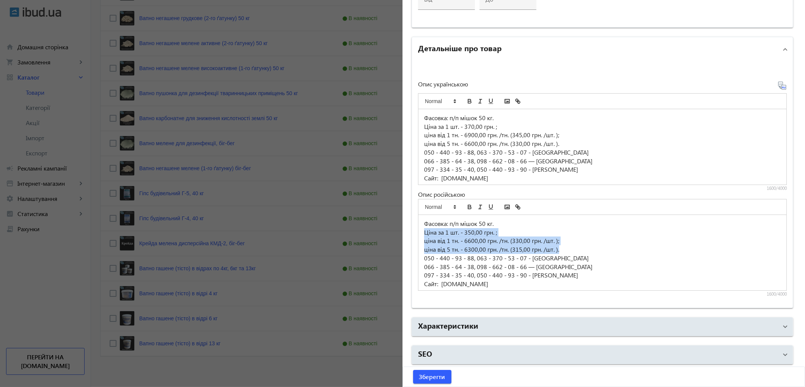
click at [578, 247] on div "Фасовка: п/п мішок 50 кг. Ціна за 1 шт. - 350,00 грн. ; ціна від 1 тн. - 6600,0…" at bounding box center [603, 253] width 368 height 76
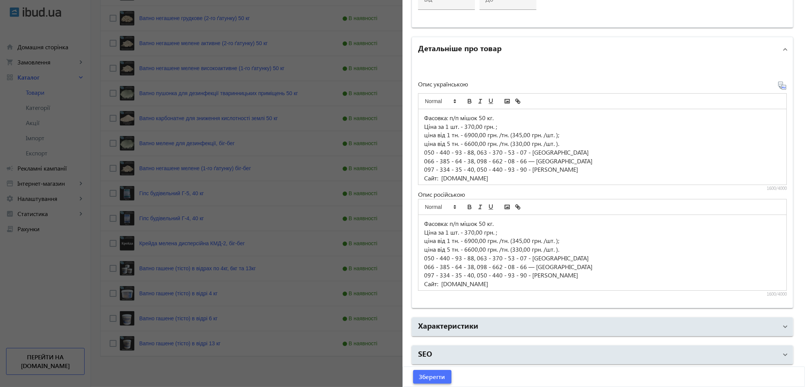
click at [423, 378] on span "Зберегти" at bounding box center [432, 377] width 26 height 8
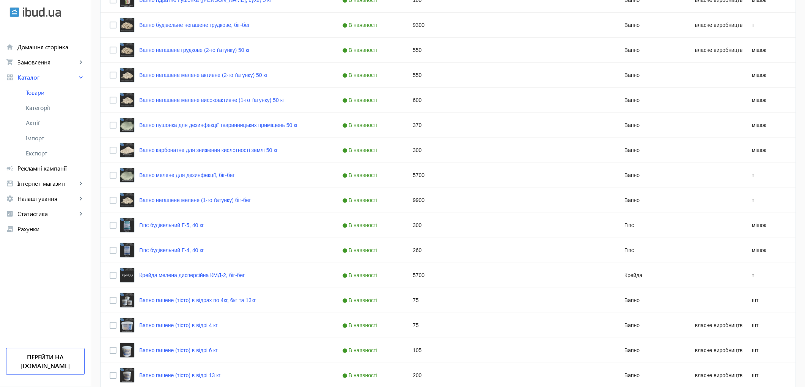
scroll to position [274, 0]
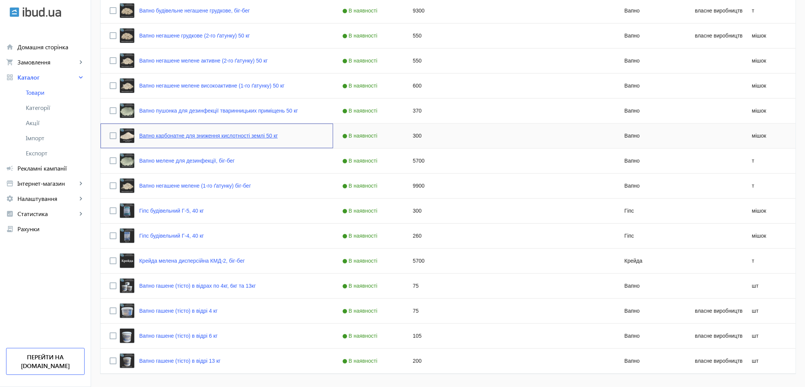
click at [218, 136] on link "Вапно карбонатне для зниження кислотності землі 50 кг" at bounding box center [208, 136] width 138 height 6
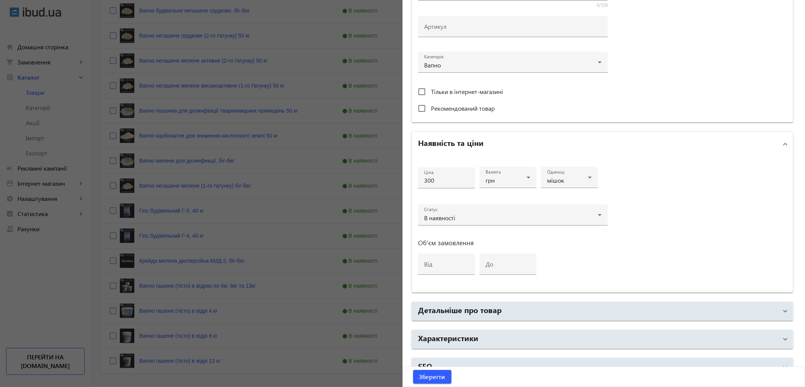
scroll to position [245, 0]
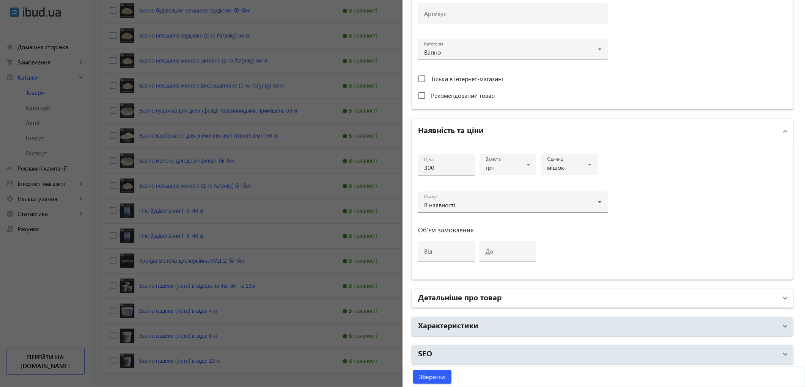
click at [437, 296] on h2 "Детальніше про товар" at bounding box center [459, 297] width 83 height 11
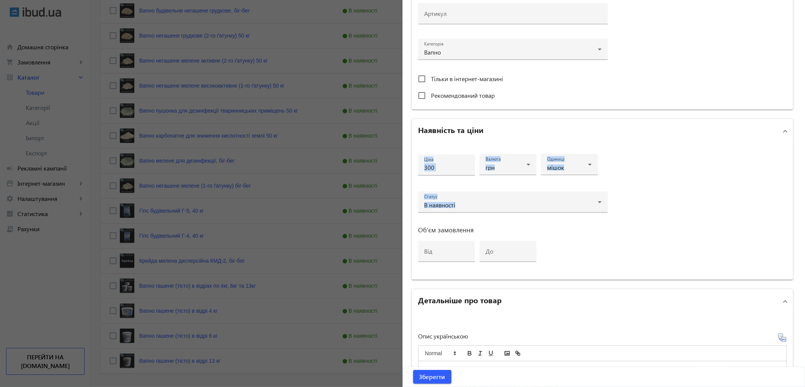
drag, startPoint x: 801, startPoint y: 131, endPoint x: 789, endPoint y: 216, distance: 85.8
click at [790, 219] on main "Редагувати товар close Основна інформація Виберіть або перетягніть сюди Ваш фай…" at bounding box center [604, 198] width 403 height 886
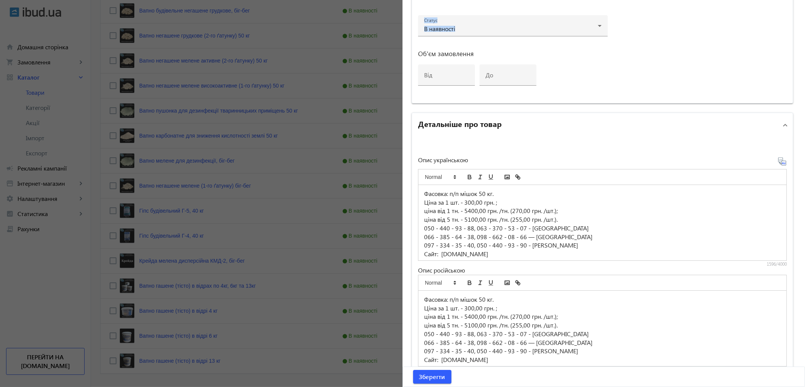
scroll to position [497, 0]
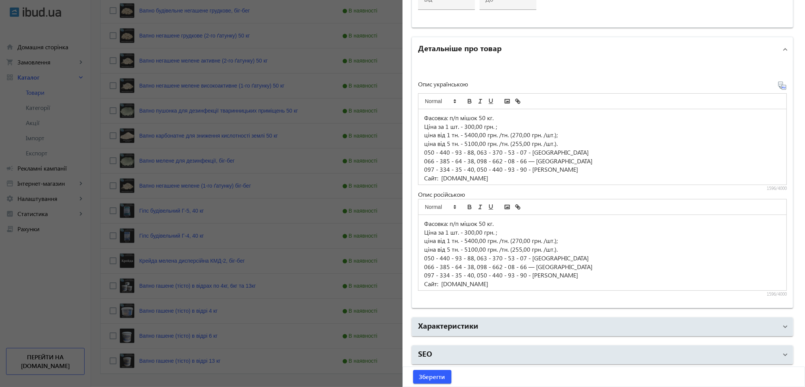
click at [469, 134] on p "ціна від 1 тн. - 5400,00 грн. /тн. (270,00 грн. /шт.);" at bounding box center [602, 135] width 357 height 9
click at [519, 134] on p "ціна від 1 тн. - 5700,00 грн. /тн. (270,00 грн. /шт.);" at bounding box center [602, 135] width 357 height 9
click at [520, 134] on p "ціна від 1 тн. - 5700,00 грн. /тн. (270,00 грн. /шт.);" at bounding box center [602, 135] width 357 height 9
click at [469, 133] on p "ціна від 1 тн. - 5700,00 грн. /тн. (270,00 грн. /шт.);" at bounding box center [602, 135] width 357 height 9
click at [625, 143] on p "ціна від 5 тн. - 5100,00 грн. /тн. (255,00 грн. /шт.)." at bounding box center [602, 144] width 357 height 9
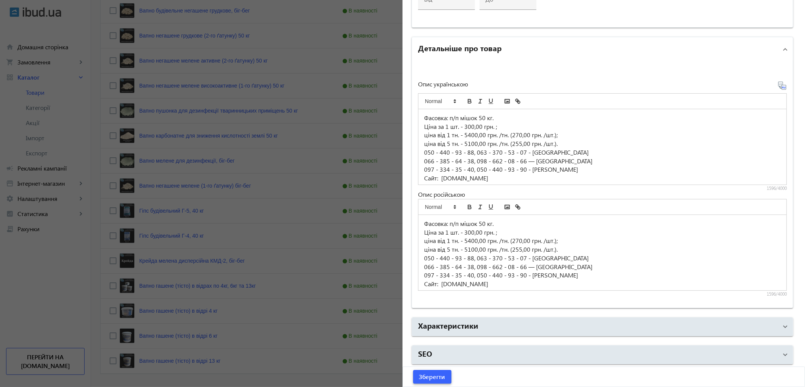
click at [427, 376] on span "Зберегти" at bounding box center [432, 377] width 26 height 8
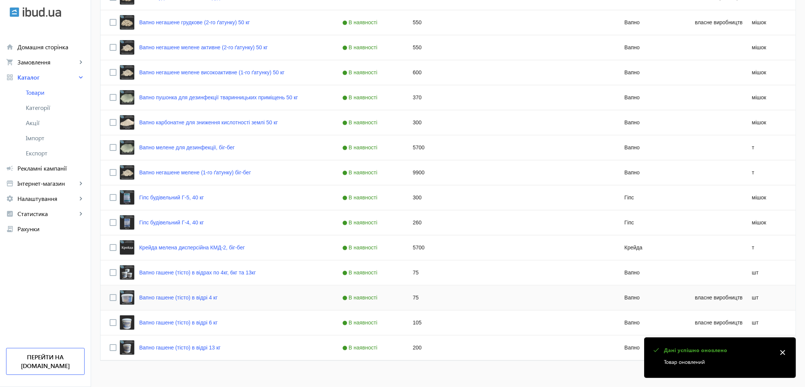
scroll to position [296, 0]
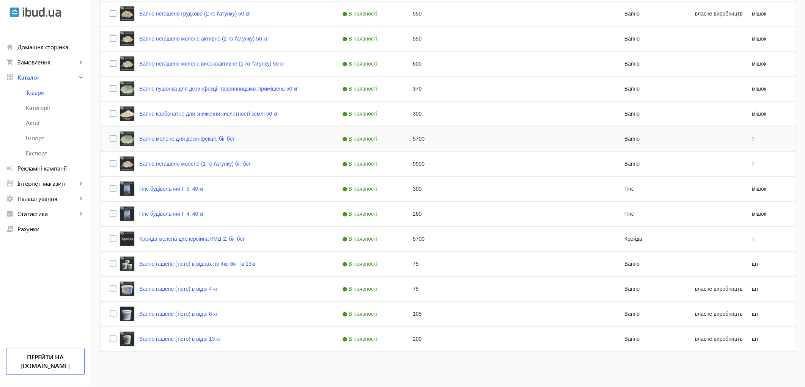
click at [185, 144] on div "Вапно мелене для дезинфекції, біг-бег" at bounding box center [177, 138] width 115 height 15
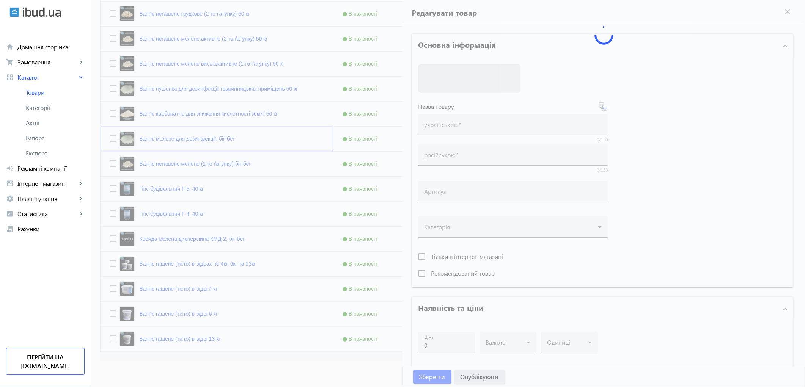
type input "Вапно мелене для дезинфекції, біг-бег"
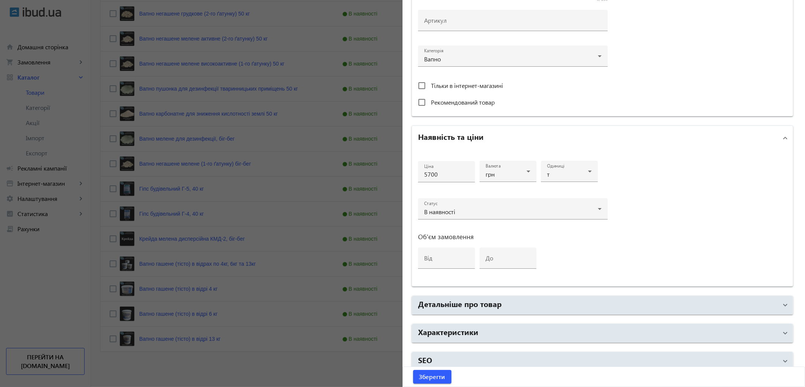
scroll to position [245, 0]
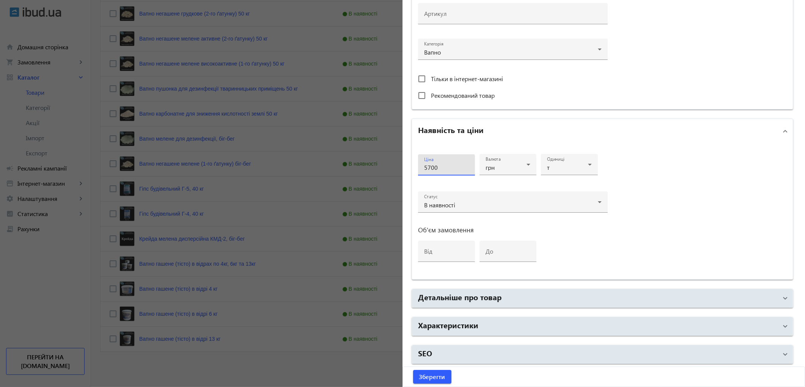
drag, startPoint x: 439, startPoint y: 165, endPoint x: 263, endPoint y: 133, distance: 179.1
click at [268, 134] on mat-sidenav-container "arrow_back Товари 18 /5000 товарів Подовжити Додати товар search filter_list Фі…" at bounding box center [448, 57] width 714 height 659
type input "6000"
click at [663, 188] on div "Ціна 6000 Валюта грн Одиниці т Статус В наявності Об'єм замовлення від до" at bounding box center [602, 211] width 381 height 136
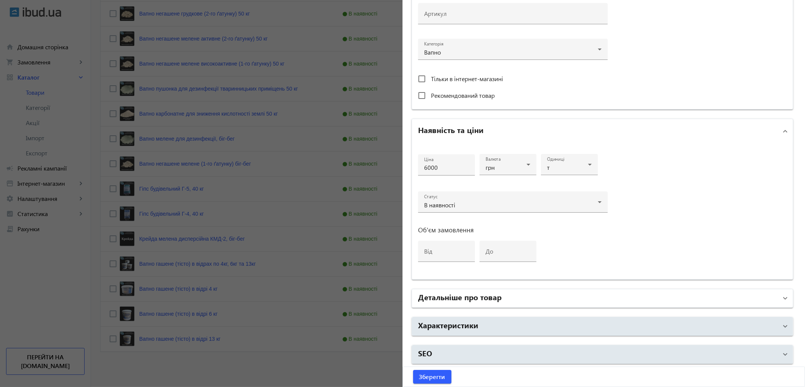
click at [503, 297] on mat-panel-title "Детальніше про товар" at bounding box center [598, 299] width 360 height 14
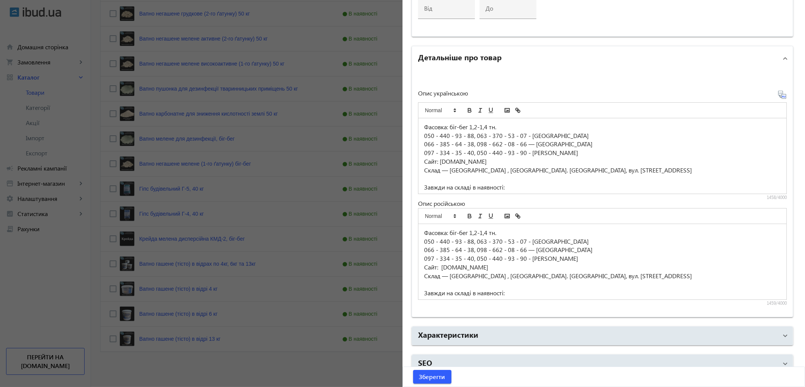
scroll to position [497, 0]
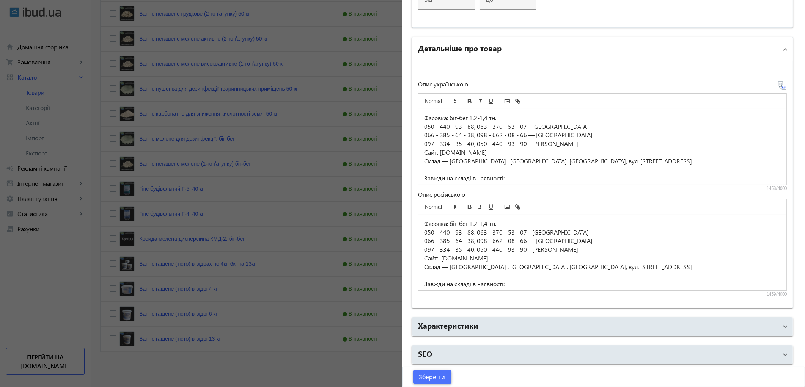
click at [420, 374] on button "Зберегти" at bounding box center [432, 377] width 38 height 14
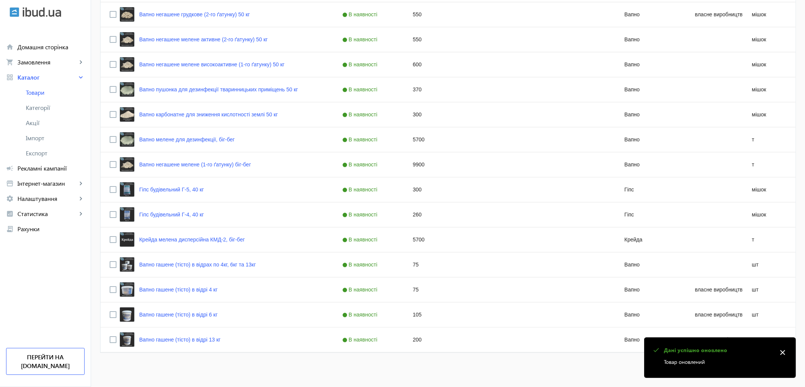
scroll to position [296, 0]
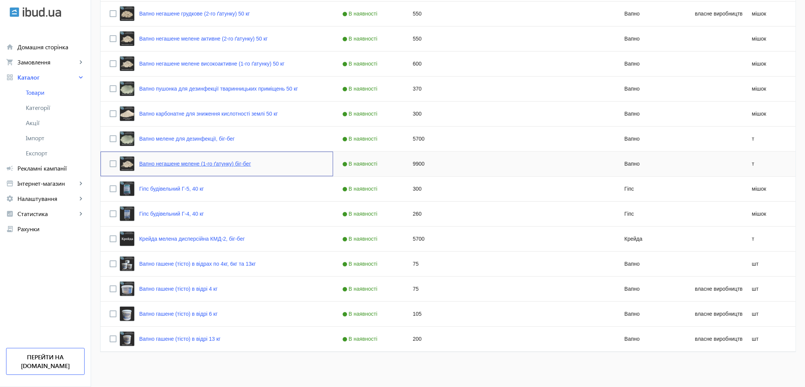
click at [143, 164] on link "Вапно негашене мелене (1-го ґатунку) біг-бег" at bounding box center [195, 164] width 112 height 6
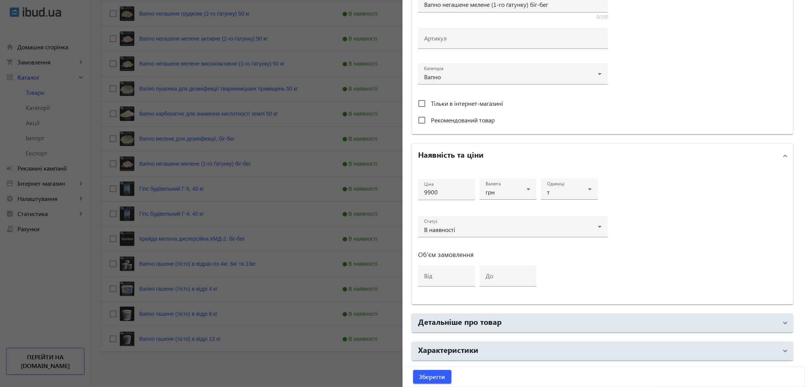
scroll to position [245, 0]
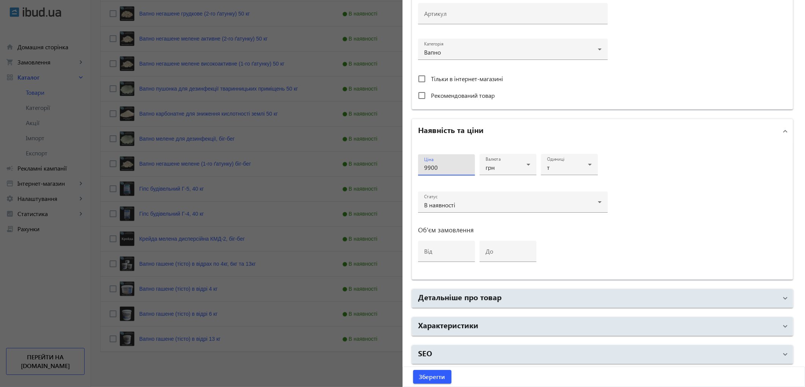
drag, startPoint x: 441, startPoint y: 163, endPoint x: 198, endPoint y: 129, distance: 245.6
click at [198, 129] on mat-sidenav-container "arrow_back Товари 18 /5000 товарів Подовжити Додати товар search filter_list Фі…" at bounding box center [448, 57] width 714 height 659
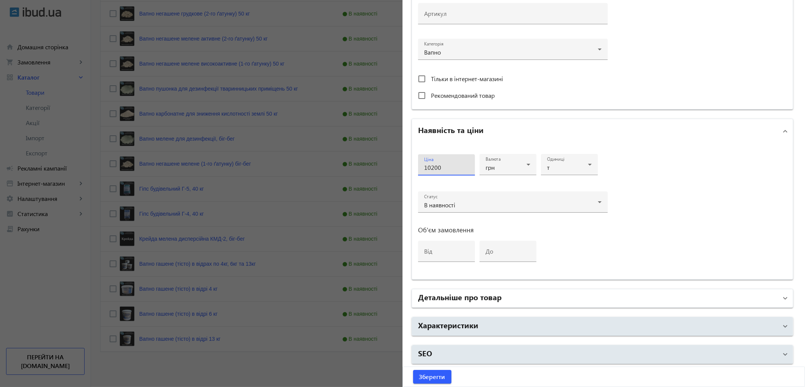
type input "10200"
click at [447, 296] on h2 "Детальніше про товар" at bounding box center [459, 297] width 83 height 11
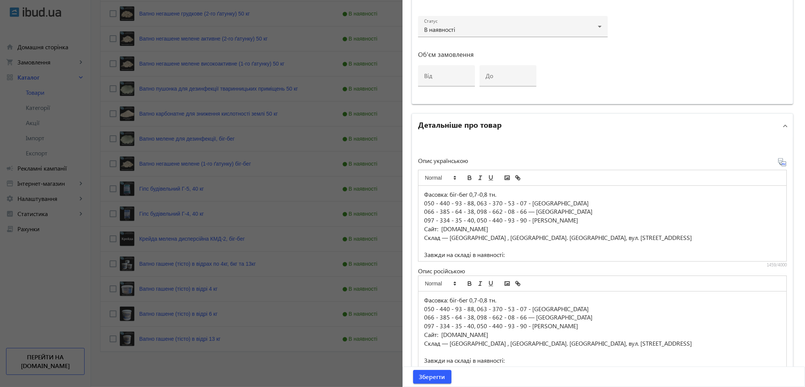
scroll to position [497, 0]
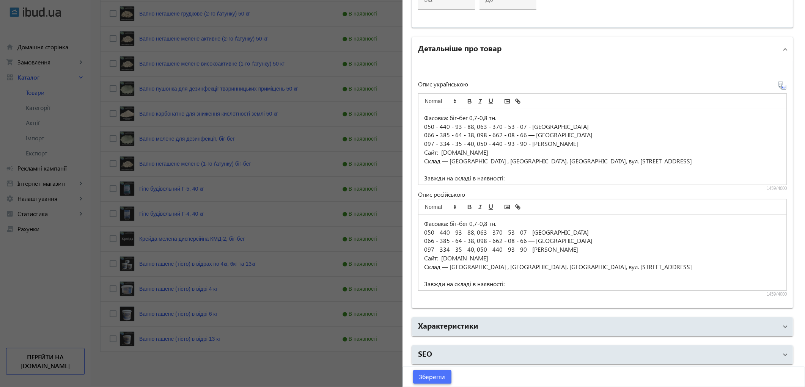
click at [434, 377] on span "Зберегти" at bounding box center [432, 377] width 26 height 8
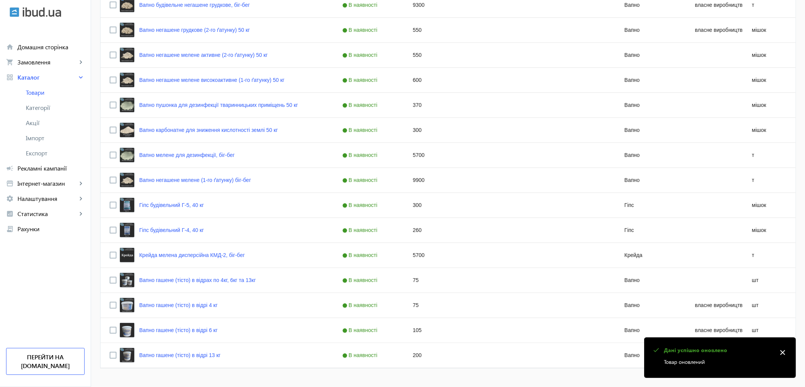
scroll to position [296, 0]
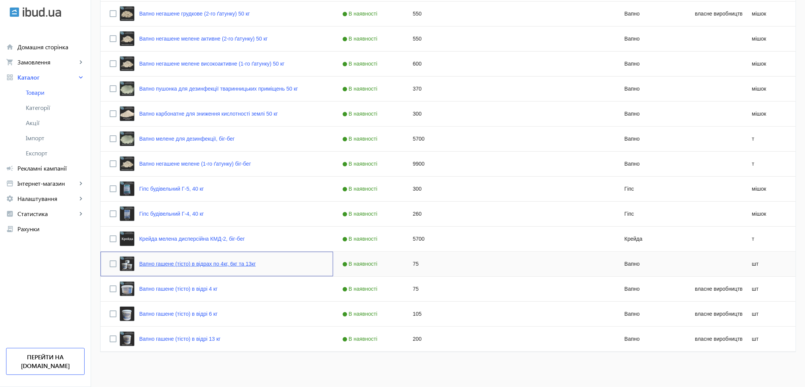
click at [163, 263] on link "Вапно гашене (тісто) в відрах по 4кг, 6кг та 13кг" at bounding box center [197, 264] width 116 height 6
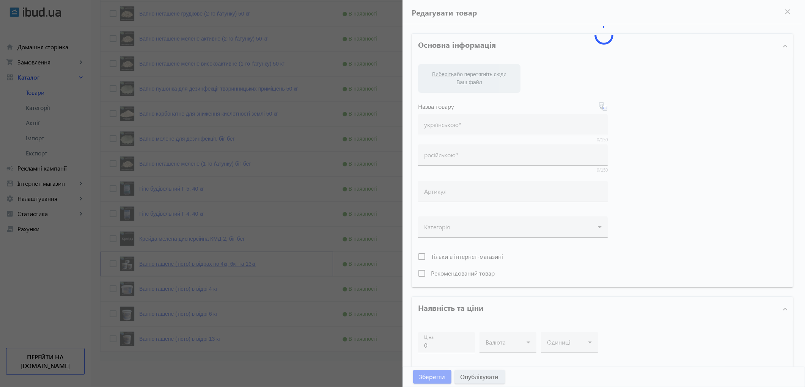
type input "Вапно гашене (тісто) в відрах по 4кг, 6кг та 13кг"
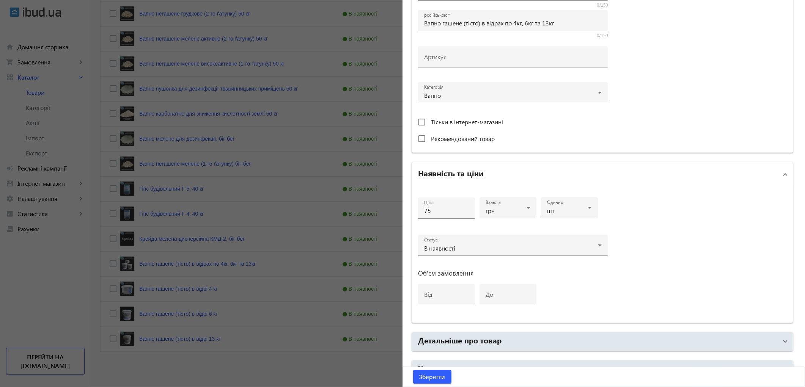
scroll to position [203, 0]
drag, startPoint x: 434, startPoint y: 207, endPoint x: 7, endPoint y: 164, distance: 429.4
click at [91, 164] on mat-sidenav-container "arrow_back Товари 18 /5000 товарів Подовжити Додати товар search filter_list Фі…" at bounding box center [448, 57] width 714 height 659
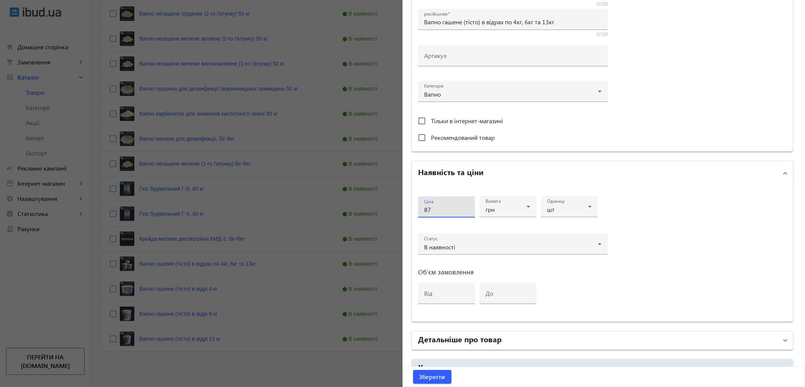
type input "87"
click at [460, 335] on h2 "Детальніше про товар" at bounding box center [459, 339] width 83 height 11
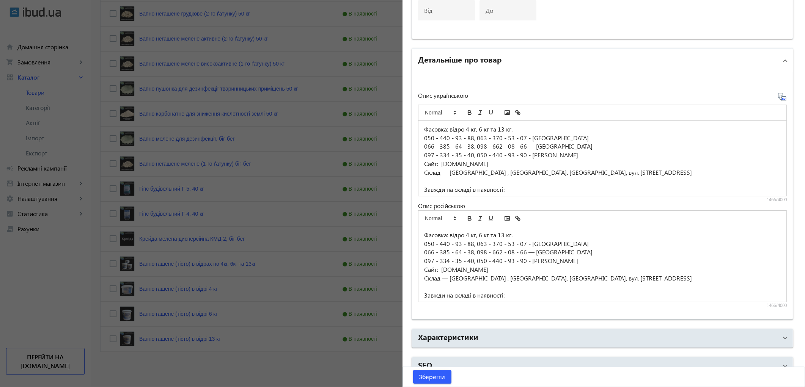
scroll to position [497, 0]
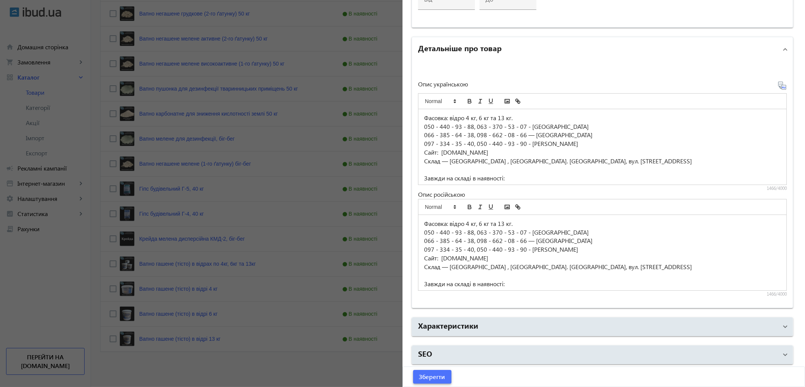
click at [426, 377] on span "Зберегти" at bounding box center [432, 377] width 26 height 8
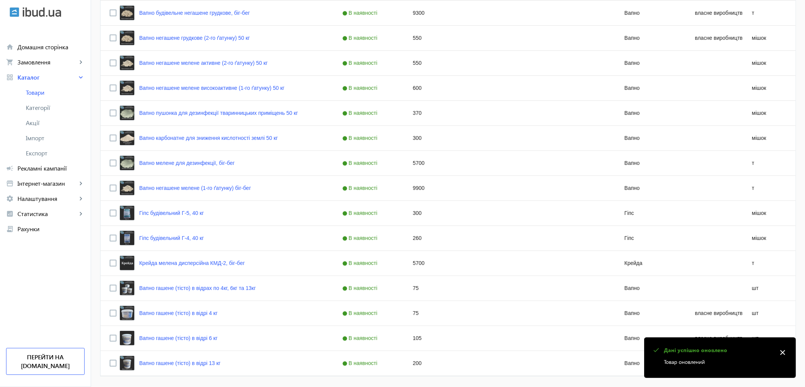
scroll to position [296, 0]
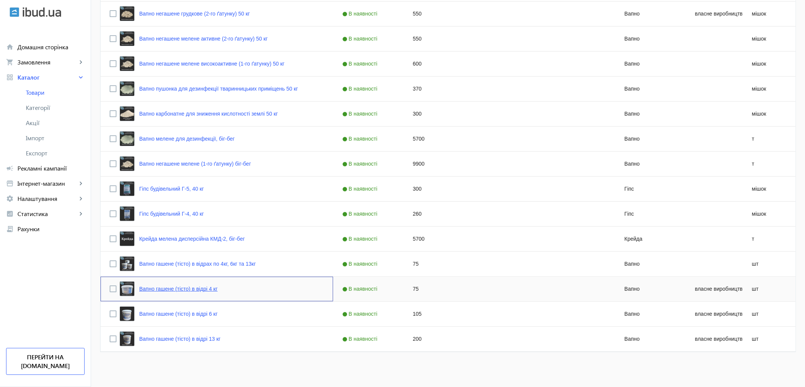
click at [177, 290] on link "Вапно гашене (тісто) в відрі 4 кг" at bounding box center [178, 289] width 79 height 6
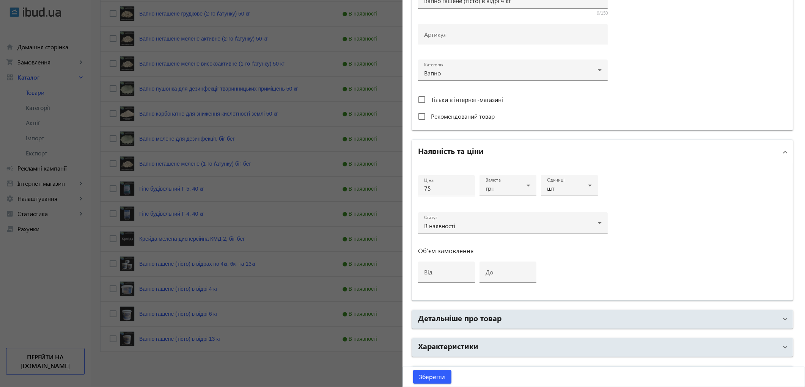
scroll to position [245, 0]
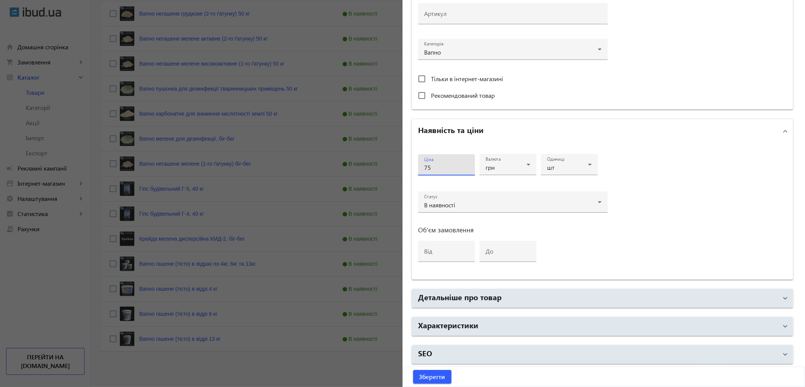
drag, startPoint x: 437, startPoint y: 167, endPoint x: 156, endPoint y: 155, distance: 281.4
click at [171, 155] on mat-sidenav-container "arrow_back Товари 18 /5000 товарів Подовжити Додати товар search filter_list Фі…" at bounding box center [448, 57] width 714 height 659
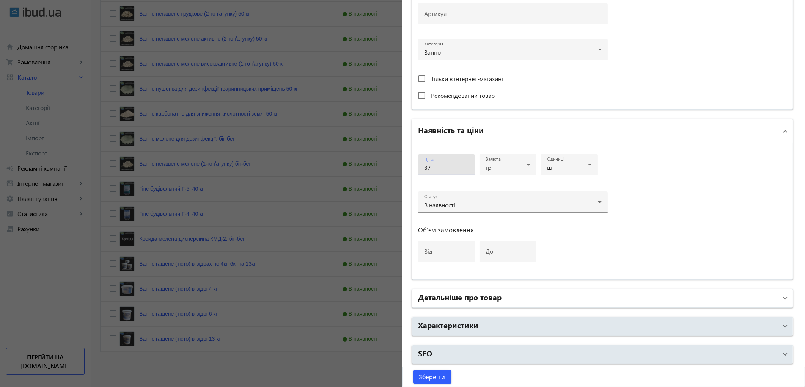
type input "87"
click at [439, 297] on h2 "Детальніше про товар" at bounding box center [459, 297] width 83 height 11
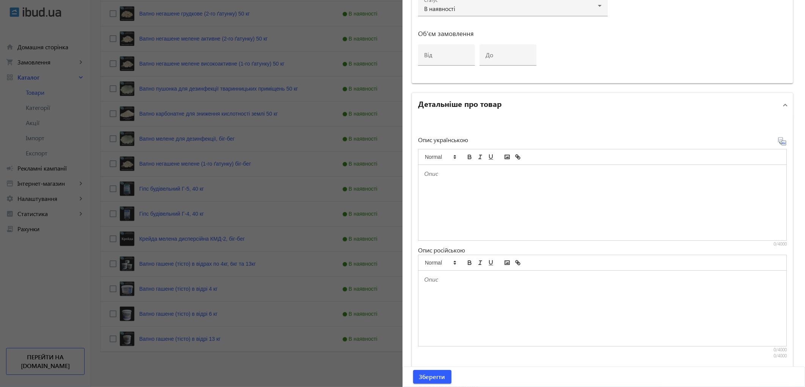
scroll to position [503, 0]
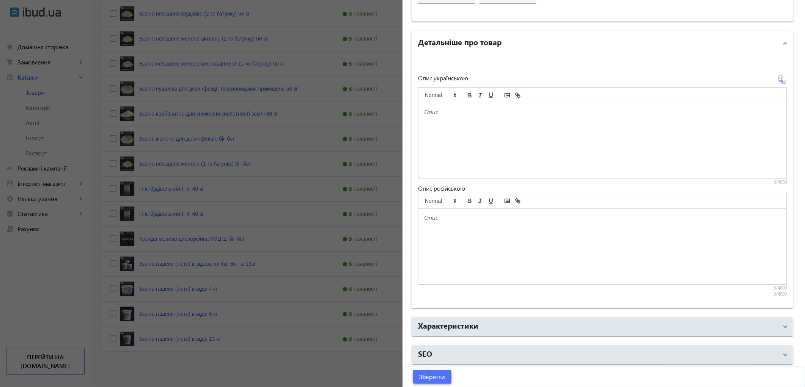
click at [434, 377] on span "Зберегти" at bounding box center [432, 377] width 26 height 8
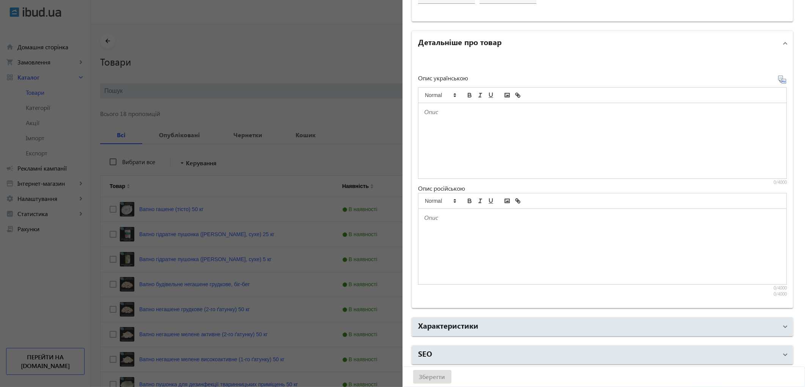
scroll to position [0, 0]
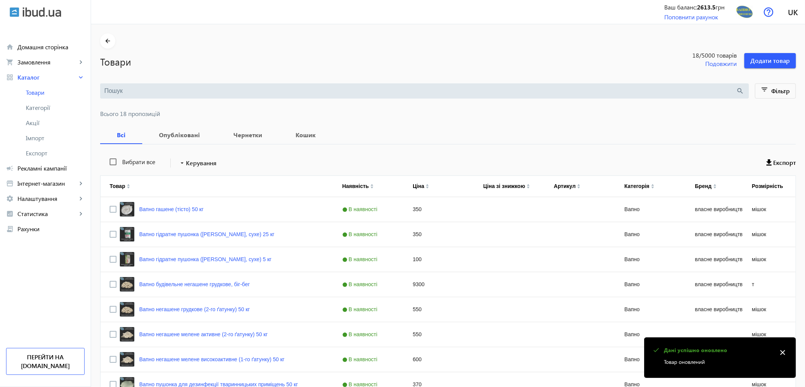
drag, startPoint x: 803, startPoint y: 17, endPoint x: 793, endPoint y: 125, distance: 109.0
click at [793, 125] on div "menu Ваш баланс: 2613.5 грн Поповнити рахунок Пролайм, ПП vushneve.vapno@gmail.…" at bounding box center [448, 341] width 714 height 683
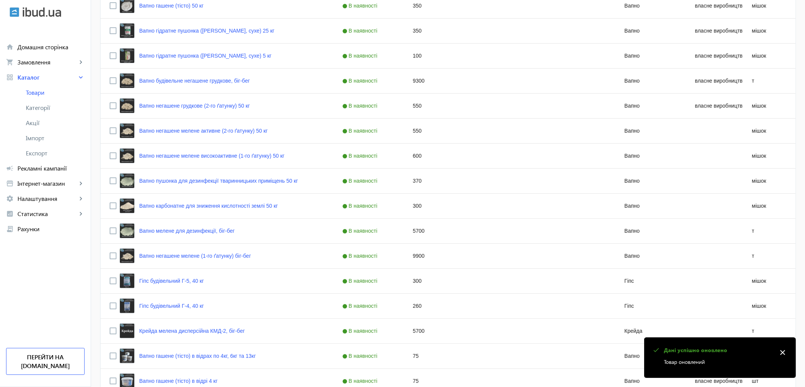
scroll to position [296, 0]
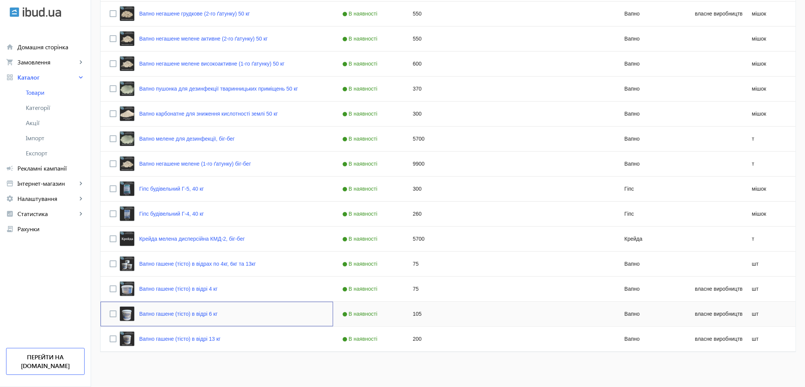
click at [158, 319] on div "Вапно гашене (тісто) в відрі 6 кг" at bounding box center [169, 314] width 98 height 15
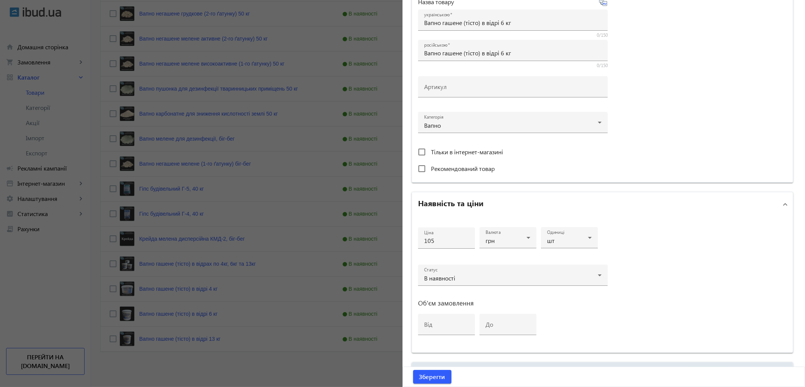
scroll to position [245, 0]
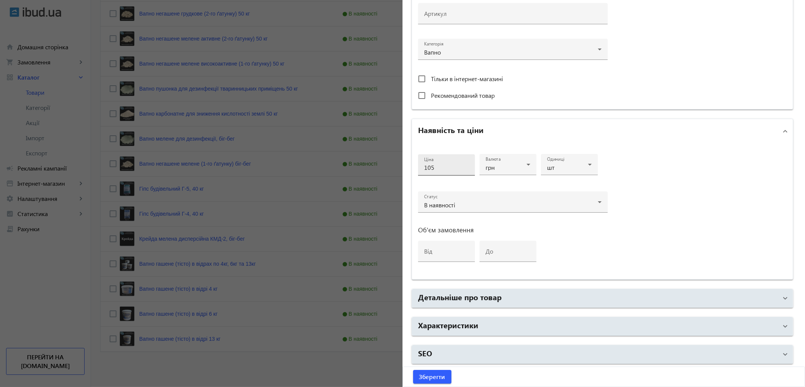
drag, startPoint x: 451, startPoint y: 160, endPoint x: 449, endPoint y: 164, distance: 4.4
click at [451, 161] on div "Ціна 105" at bounding box center [446, 164] width 45 height 21
drag, startPoint x: 449, startPoint y: 166, endPoint x: 246, endPoint y: 150, distance: 203.6
click at [247, 149] on mat-sidenav-container "arrow_back Товари 18 /5000 товарів Подовжити Додати товар search filter_list Фі…" at bounding box center [448, 57] width 714 height 659
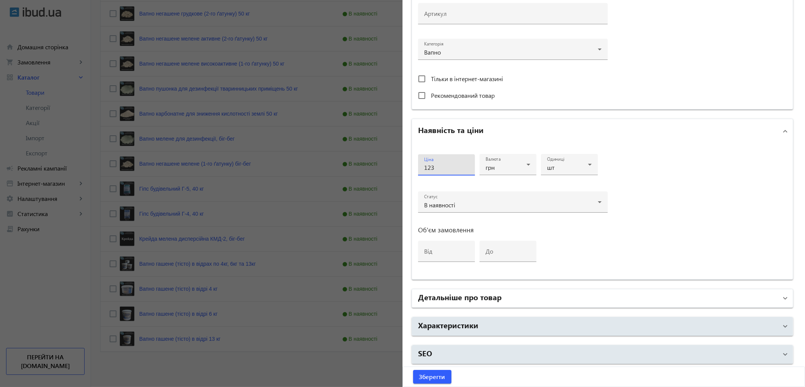
type input "123"
click at [422, 292] on h2 "Детальніше про товар" at bounding box center [459, 297] width 83 height 11
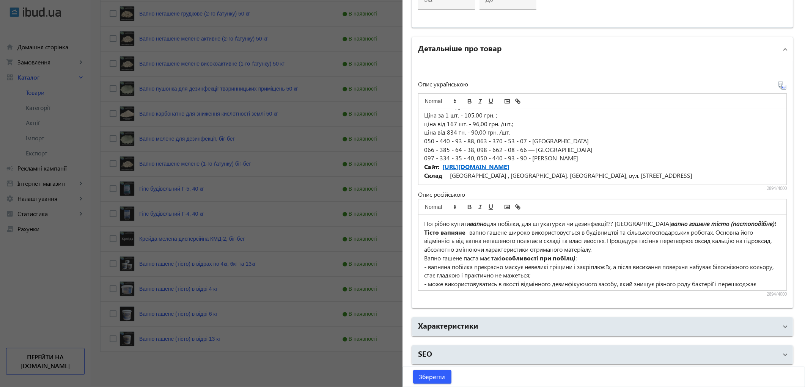
scroll to position [124, 0]
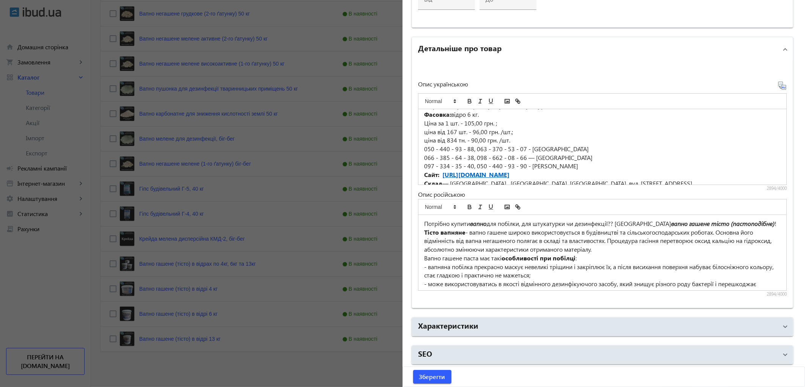
click at [473, 124] on p "Ціна за 1 шт. - 105,00 грн. ;" at bounding box center [602, 123] width 357 height 9
click at [477, 130] on p "ціна від 167 шт. - 96,00 грн. /шт.;" at bounding box center [602, 132] width 357 height 9
click at [475, 139] on p "ціна від 834 тн. - 90,00 грн. /шт." at bounding box center [602, 140] width 357 height 9
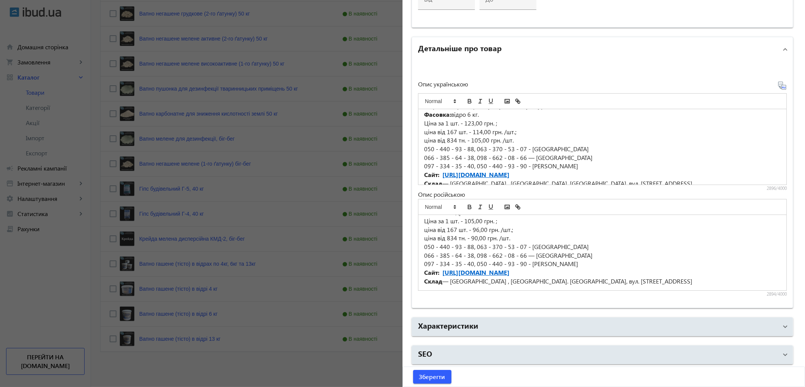
scroll to position [122, 0]
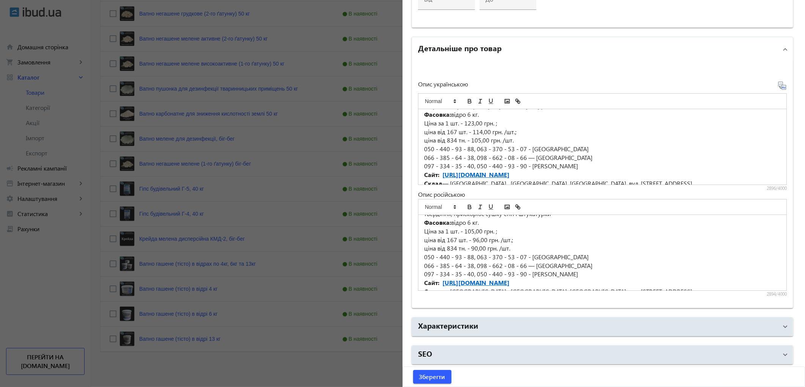
click at [472, 232] on p "Ціна за 1 шт. - 105,00 грн. ;" at bounding box center [602, 231] width 357 height 9
click at [475, 241] on p "ціна від 167 шт. - 96,00 грн. /шт.;" at bounding box center [602, 240] width 357 height 9
click at [477, 238] on p "ціна від 167 шт. - 96,00 грн. /шт.;" at bounding box center [602, 240] width 357 height 9
click at [476, 248] on p "ціна від 834 тн. - 90,00 грн. /шт." at bounding box center [602, 248] width 357 height 9
click at [437, 378] on span "Зберегти" at bounding box center [432, 377] width 26 height 8
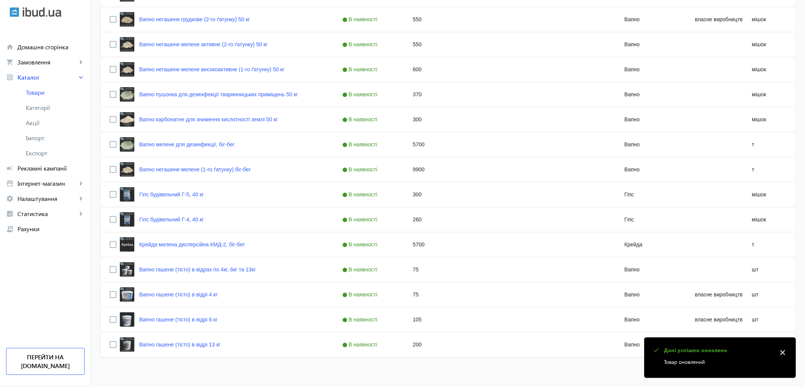
scroll to position [296, 0]
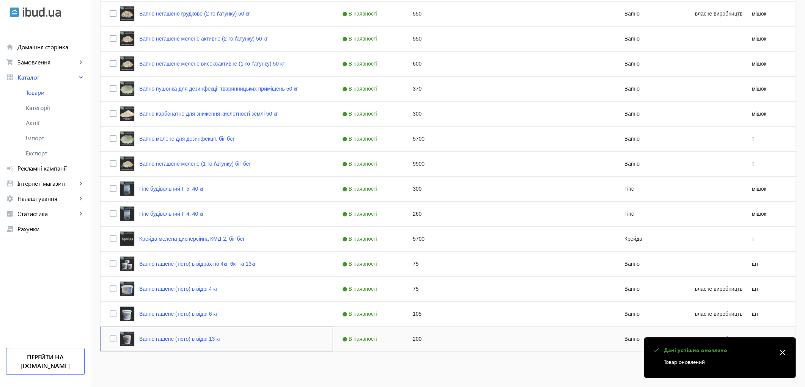
click at [173, 333] on div "Вапно гашене (тісто) в відрі 13 кг" at bounding box center [170, 339] width 101 height 15
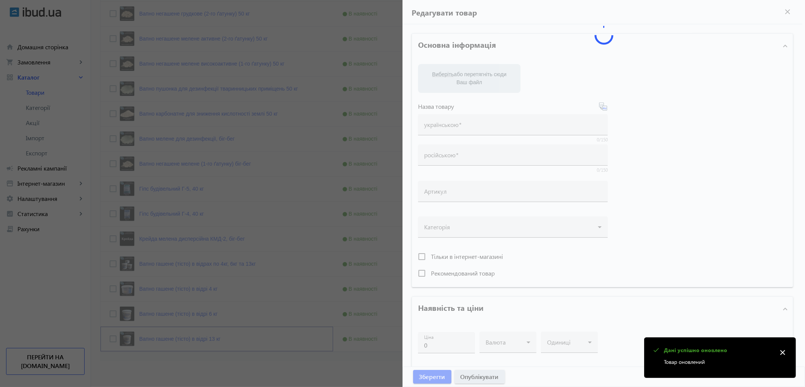
type input "Вапно гашене (тісто) в відрі 13 кг"
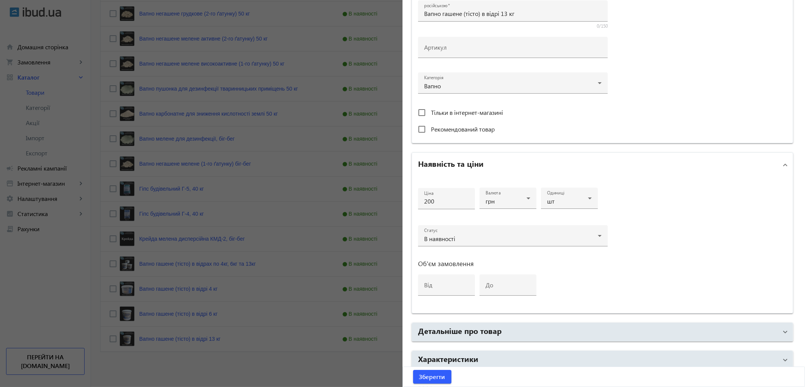
scroll to position [245, 0]
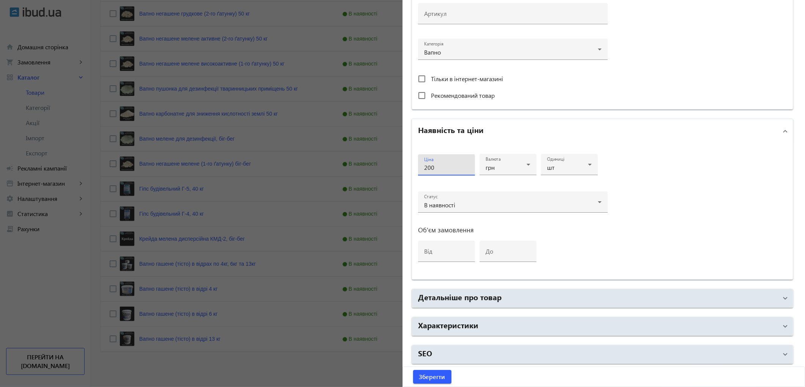
drag, startPoint x: 440, startPoint y: 168, endPoint x: 334, endPoint y: 151, distance: 107.7
click at [334, 151] on mat-sidenav-container "arrow_back Товари 18 /5000 товарів Подовжити Додати товар search filter_list Фі…" at bounding box center [448, 57] width 714 height 659
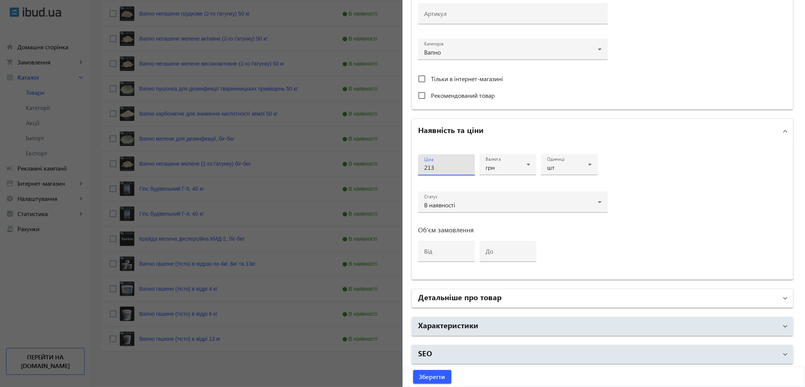
type input "213"
click at [472, 297] on h2 "Детальніше про товар" at bounding box center [459, 297] width 83 height 11
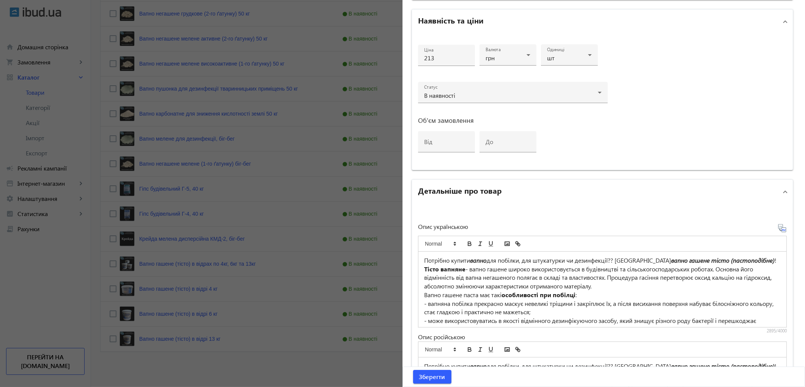
scroll to position [497, 0]
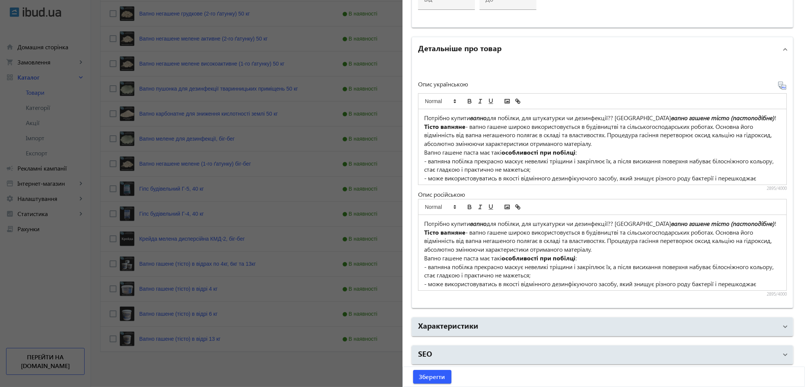
click at [591, 165] on p "- вапняна побілка прекрасно маскує невеликі тріщини і закріплює їх, а після вис…" at bounding box center [602, 165] width 357 height 17
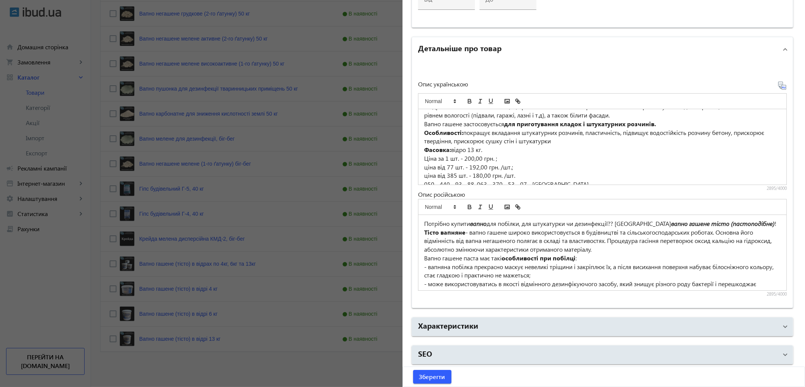
scroll to position [95, 0]
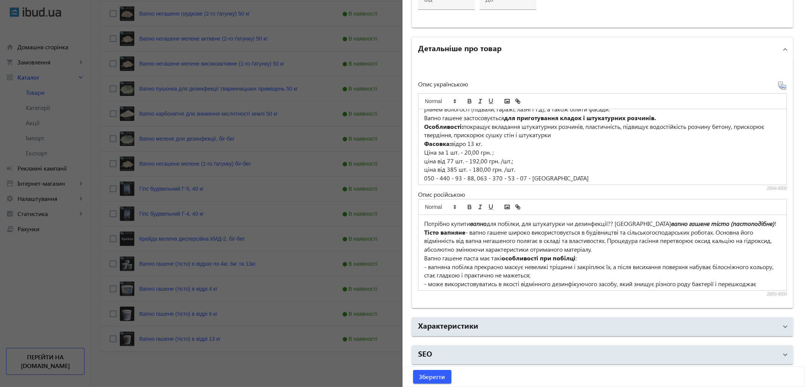
click at [473, 151] on p "Ціна за 1 шт. - 20,00 грн. ;" at bounding box center [602, 152] width 357 height 9
click at [477, 160] on p "ціна від 77 шт. - 192,00 грн. /шт.;" at bounding box center [602, 161] width 357 height 9
click at [481, 170] on p "ціна від 385 шт. - 180,00 грн. /шт." at bounding box center [602, 169] width 357 height 9
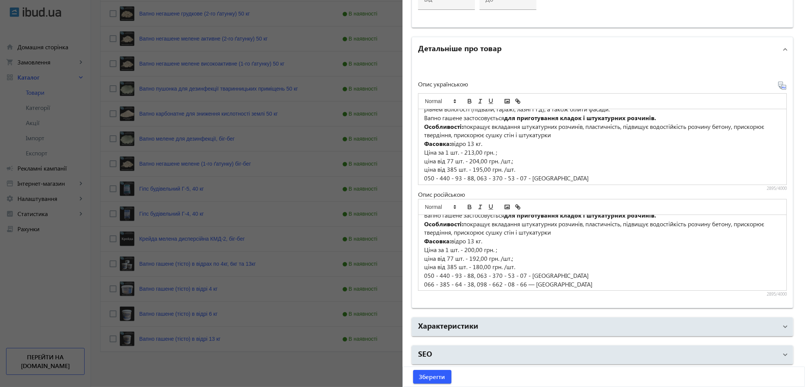
scroll to position [132, 0]
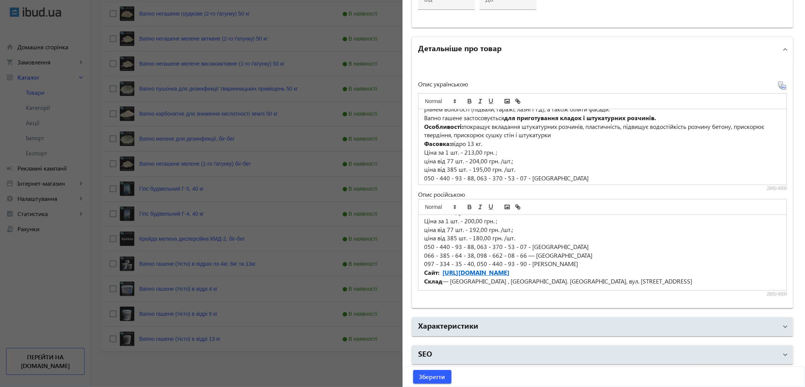
click at [471, 220] on p "Ціна за 1 шт. - 200,00 грн. ;" at bounding box center [602, 221] width 357 height 9
click at [472, 219] on p "Ціна за 1 шт. - 200,00 грн. ;" at bounding box center [602, 221] width 357 height 9
click at [476, 227] on p "ціна від 77 шт. - 192,00 грн. /шт.;" at bounding box center [602, 230] width 357 height 9
click at [480, 236] on p "ціна від 385 шт. - 180,00 грн. /шт." at bounding box center [602, 238] width 357 height 9
click at [661, 255] on p "066 - 385 - 64 - 38, 098 - 662 - 08 - 66 ― Наталія" at bounding box center [602, 256] width 357 height 9
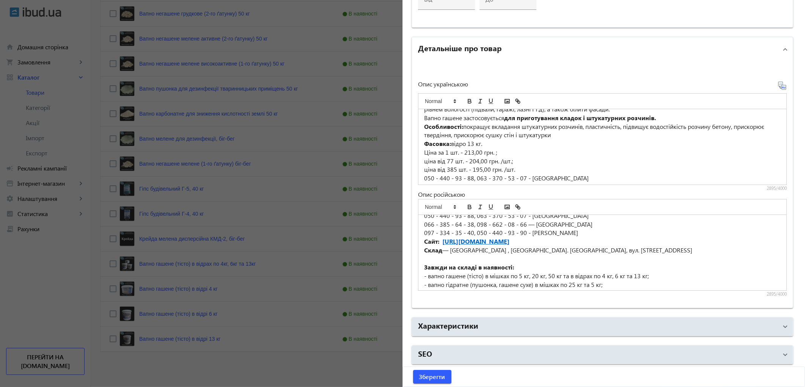
scroll to position [175, 0]
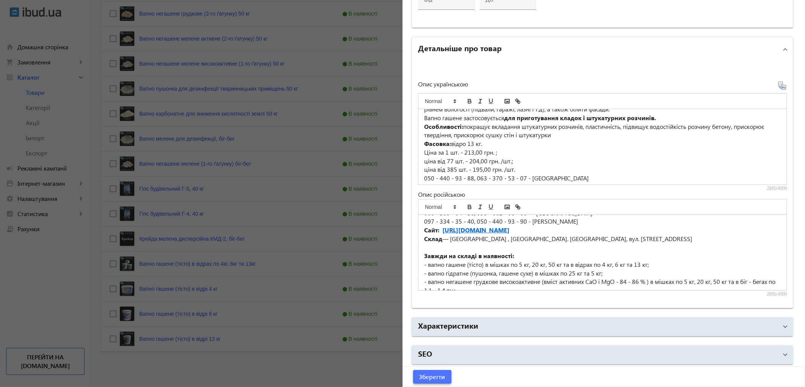
click at [436, 376] on span "Зберегти" at bounding box center [432, 377] width 26 height 8
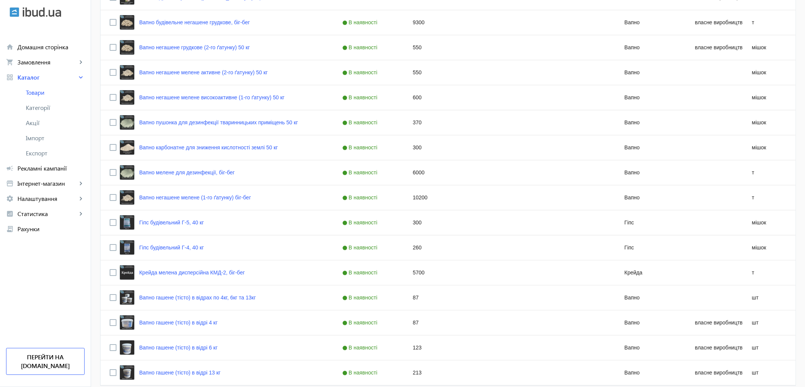
scroll to position [296, 0]
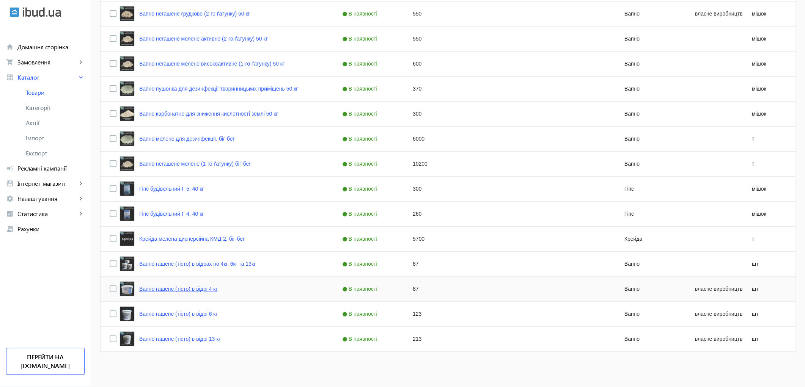
click at [164, 290] on link "Вапно гашене (тісто) в відрі 4 кг" at bounding box center [178, 289] width 79 height 6
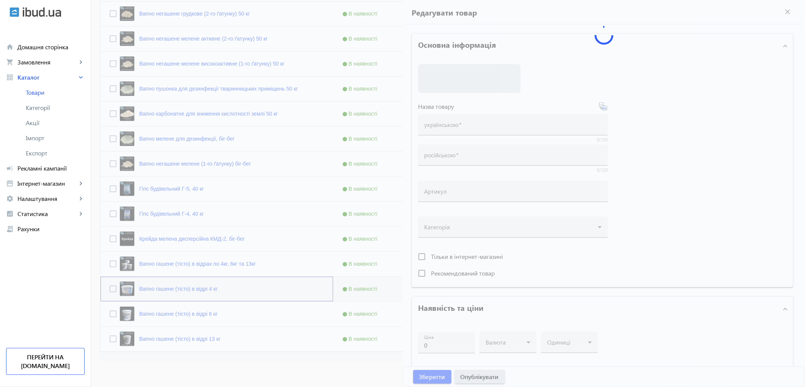
type input "Вапно гашене (тісто) в відрі 4 кг"
type input "87"
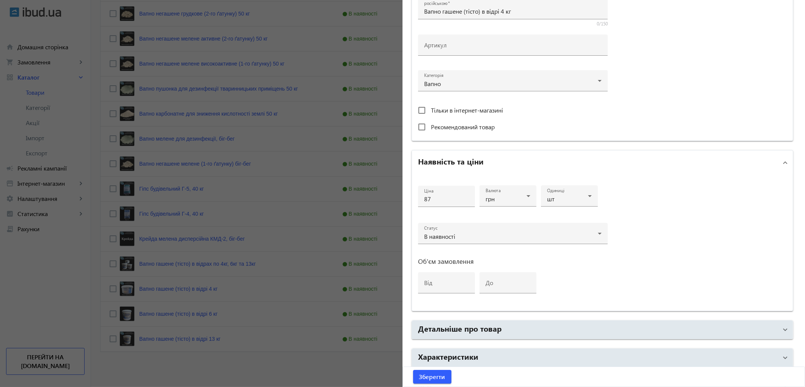
scroll to position [245, 0]
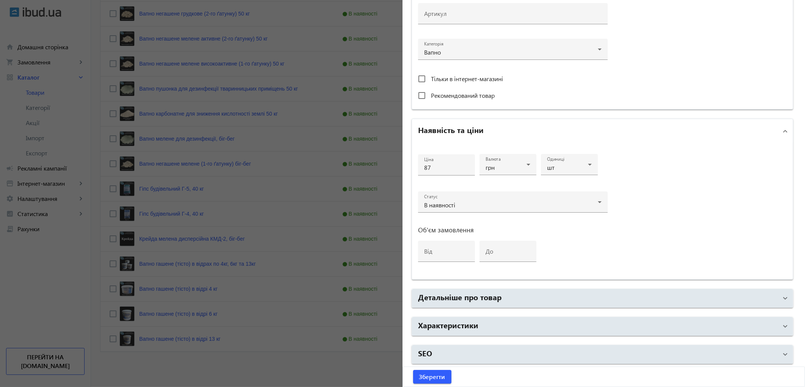
click at [405, 279] on div "Основна інформація Виберіть або перетягніть сюди Ваш файл 1812167d130375cee0743…" at bounding box center [603, 84] width 400 height 609
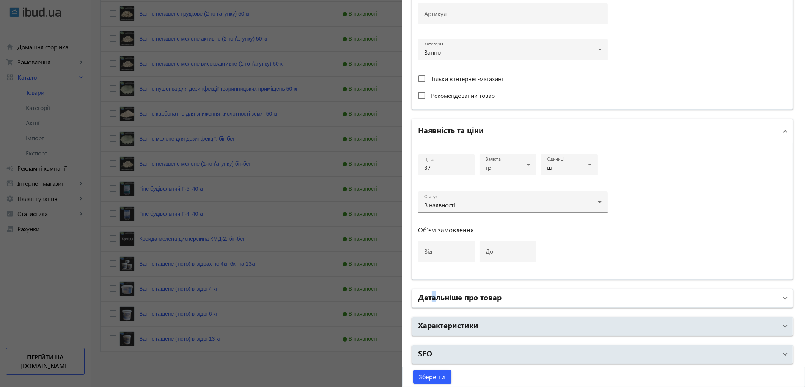
drag, startPoint x: 430, startPoint y: 290, endPoint x: 436, endPoint y: 294, distance: 7.1
click at [436, 294] on mat-expansion-panel-header "Детальніше про товар" at bounding box center [602, 299] width 381 height 18
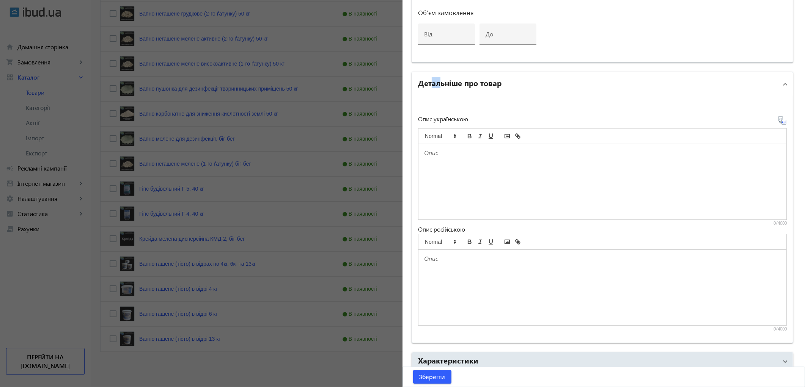
scroll to position [497, 0]
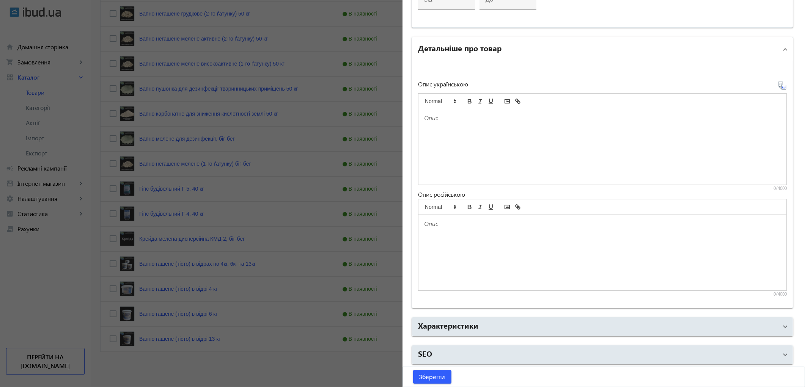
click at [457, 151] on div at bounding box center [603, 147] width 368 height 76
